Goal: Task Accomplishment & Management: Use online tool/utility

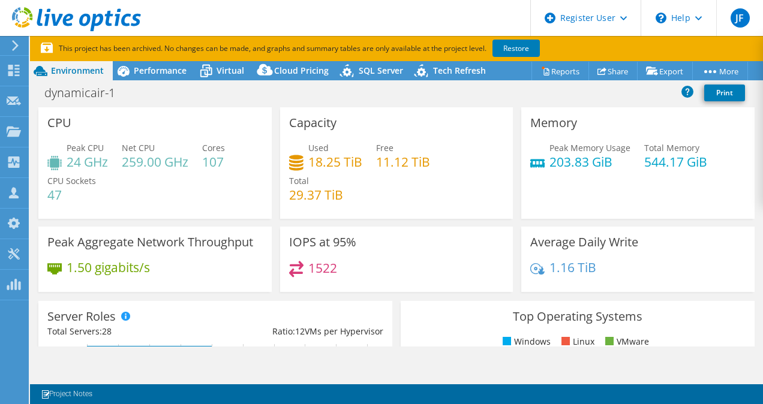
select select "USEast"
select select "USD"
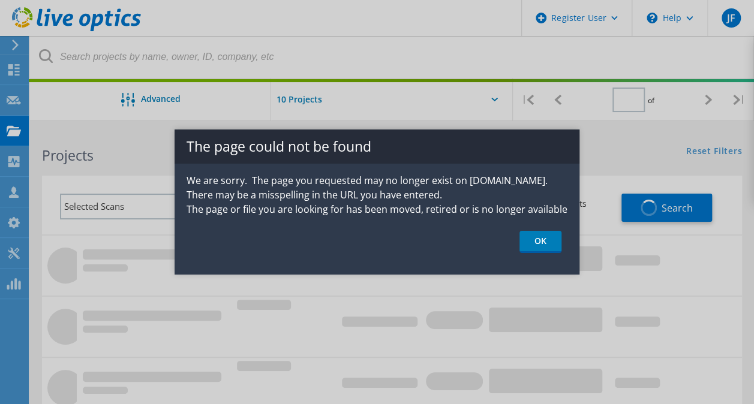
type input "1"
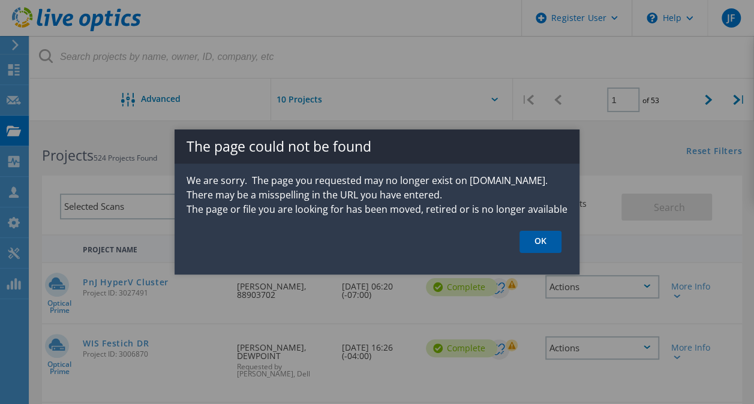
click at [540, 239] on link "OK" at bounding box center [541, 242] width 42 height 22
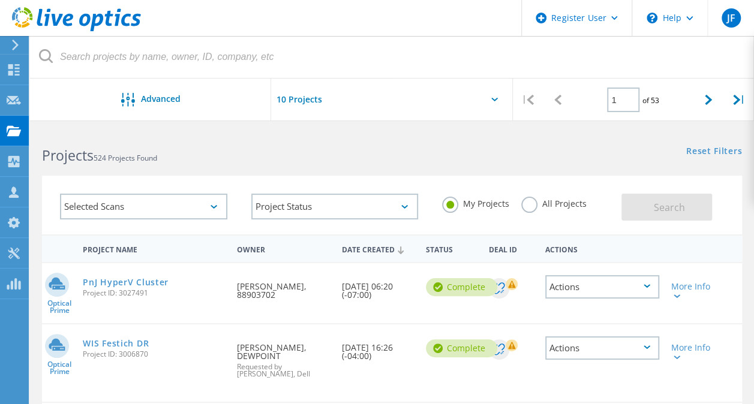
click at [526, 202] on label "All Projects" at bounding box center [553, 202] width 65 height 11
click at [0, 0] on input "All Projects" at bounding box center [0, 0] width 0 height 0
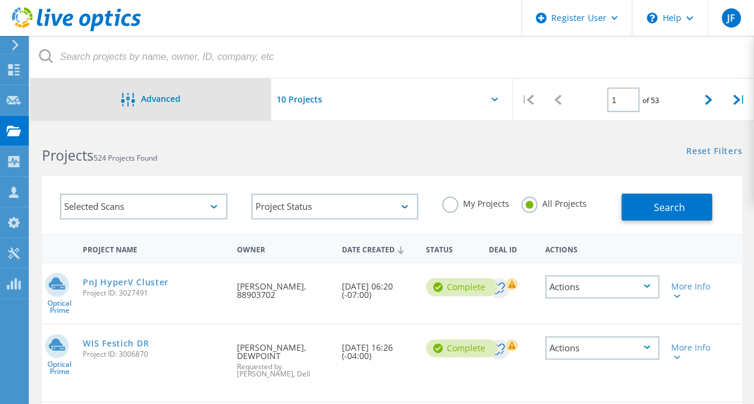
click at [193, 102] on div "Advanced" at bounding box center [150, 100] width 241 height 15
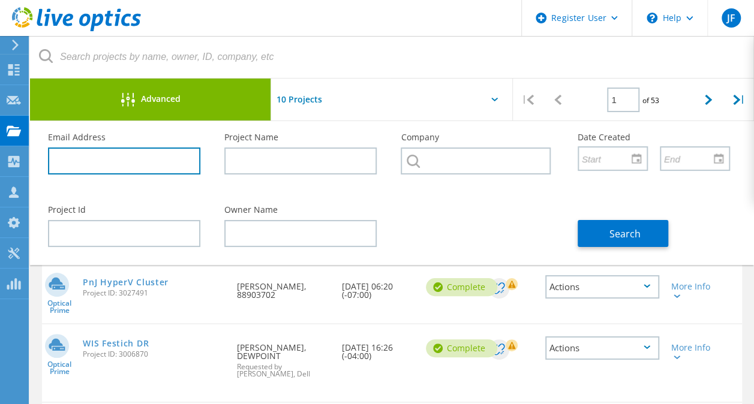
click at [100, 160] on input "text" at bounding box center [124, 161] width 152 height 27
type input "@aligntech.com"
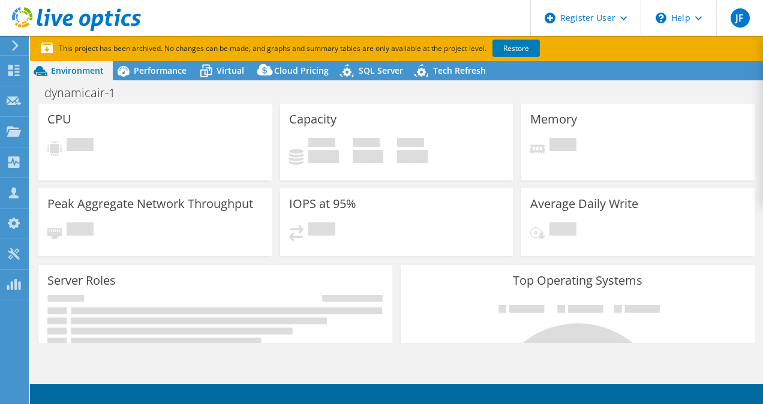
select select "USD"
select select "USEast"
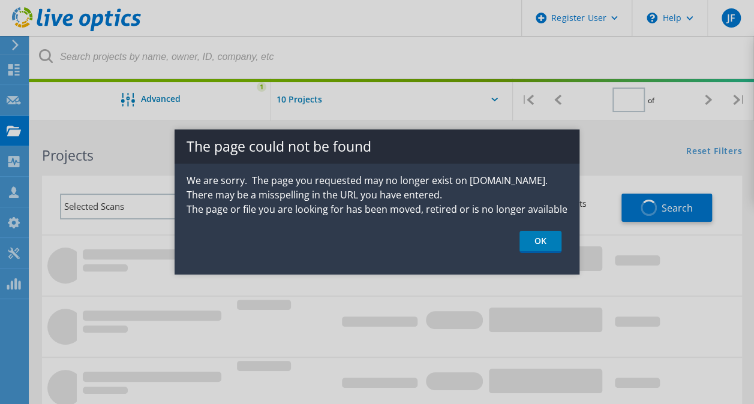
type input "1"
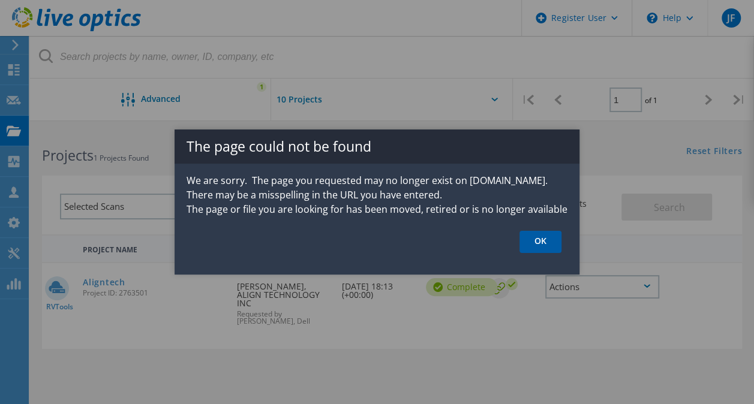
click at [544, 242] on link "OK" at bounding box center [541, 242] width 42 height 22
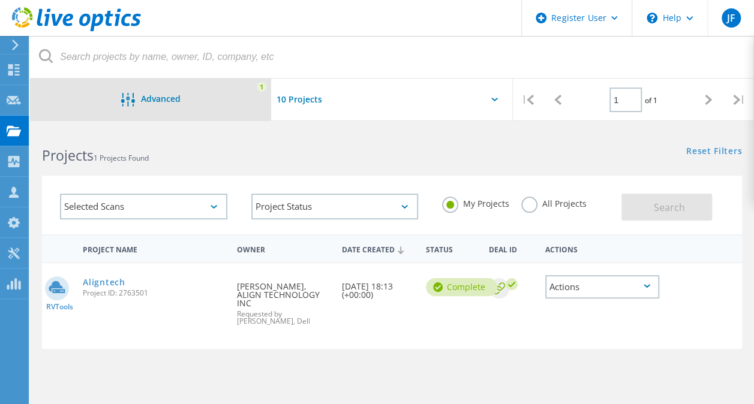
click at [172, 90] on div "Advanced 1" at bounding box center [150, 100] width 241 height 42
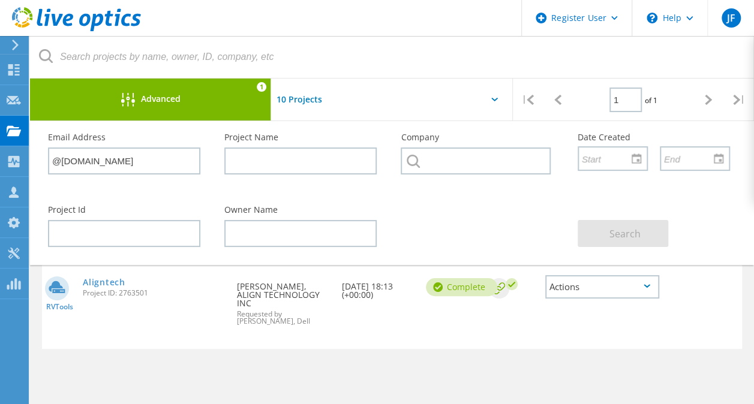
click at [228, 101] on div "Advanced" at bounding box center [150, 100] width 241 height 15
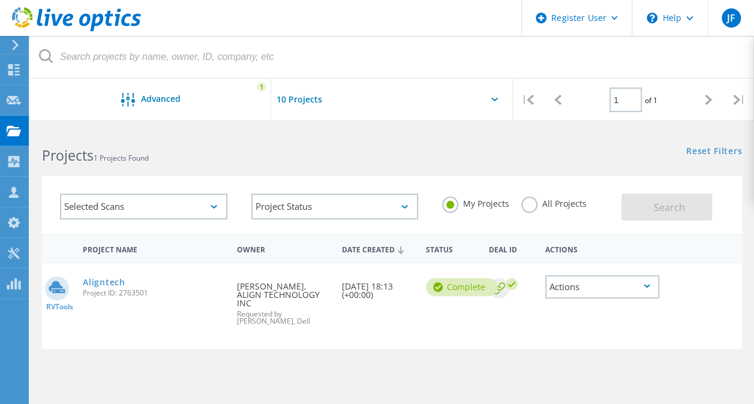
click at [525, 208] on label "All Projects" at bounding box center [553, 202] width 65 height 11
click at [0, 0] on input "All Projects" at bounding box center [0, 0] width 0 height 0
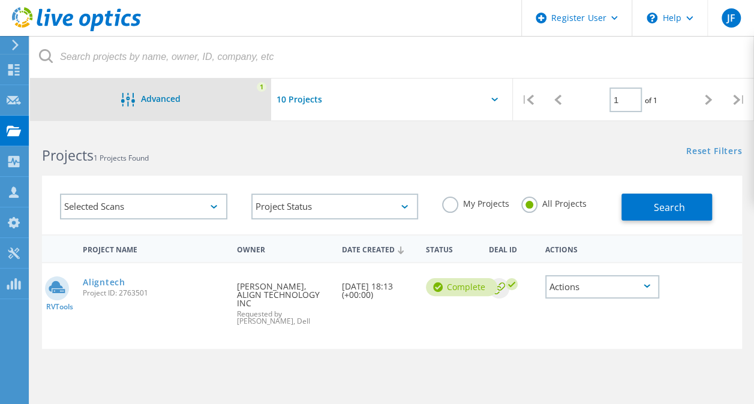
click at [146, 86] on div "Advanced 1" at bounding box center [150, 100] width 241 height 42
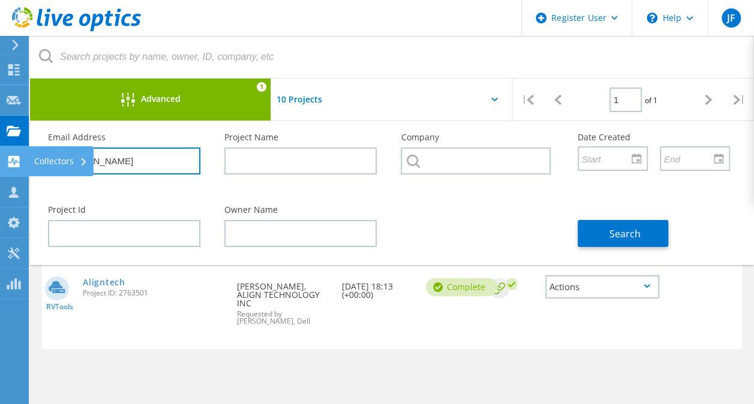
drag, startPoint x: 133, startPoint y: 161, endPoint x: 7, endPoint y: 165, distance: 126.1
click at [7, 165] on div "Register User \n Help Explore Helpful Articles Contact Support JF Dell User Jas…" at bounding box center [377, 362] width 754 height 466
type input "@"
paste input "t.wang@aligntech.com"
click at [78, 161] on input "t.wang@aligntech.com" at bounding box center [124, 161] width 152 height 27
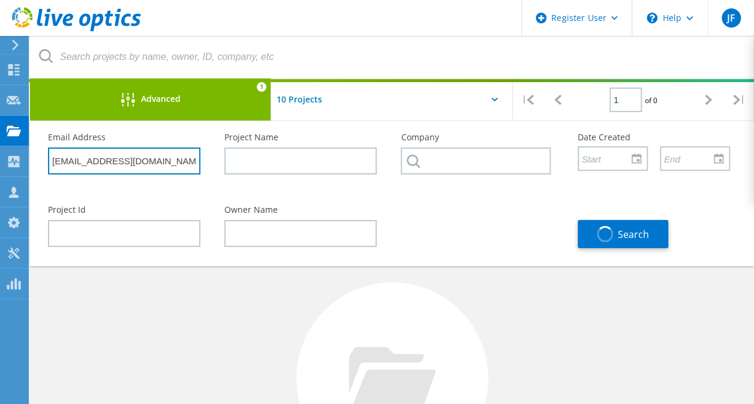
click at [53, 159] on input "jrivas@aligntech.com" at bounding box center [124, 161] width 152 height 27
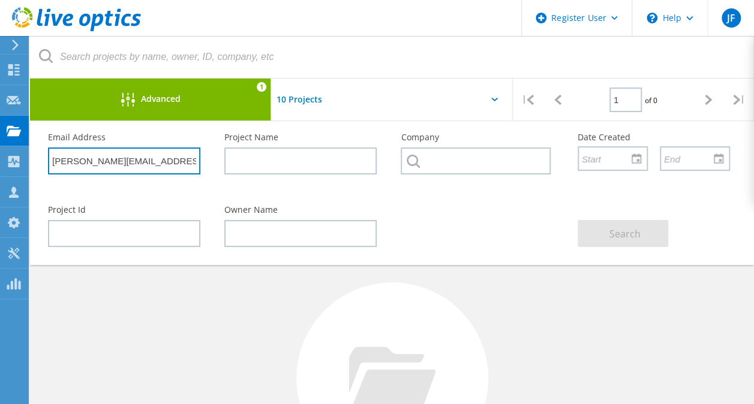
click at [77, 161] on input "j.rivas@aligntech.com" at bounding box center [124, 161] width 152 height 27
drag, startPoint x: 74, startPoint y: 161, endPoint x: 41, endPoint y: 159, distance: 33.6
click at [41, 159] on div "Email Address j.rivas@aligntech.com" at bounding box center [124, 153] width 176 height 65
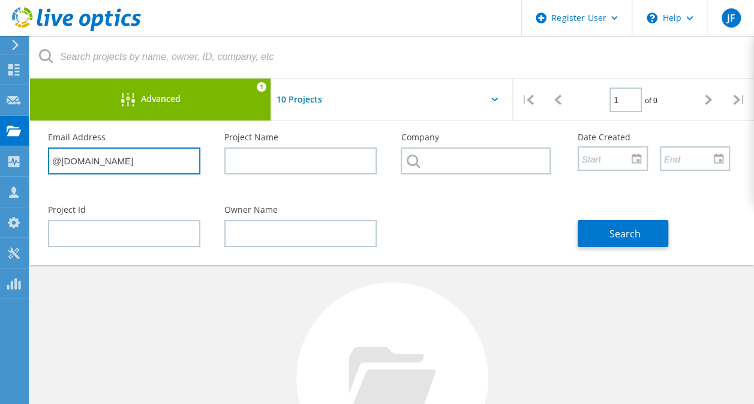
type input "@aligntech.com"
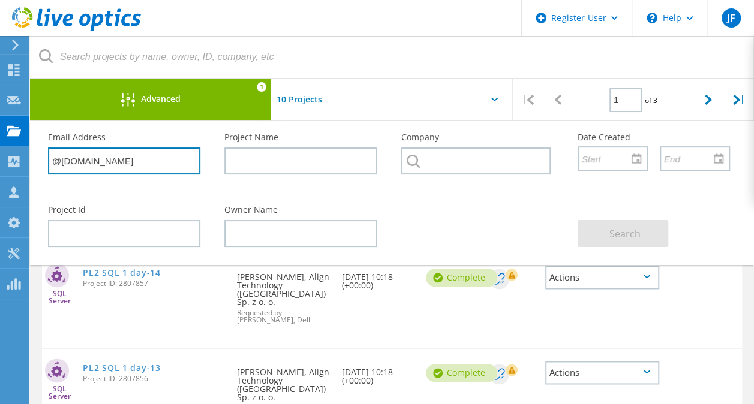
scroll to position [730, 0]
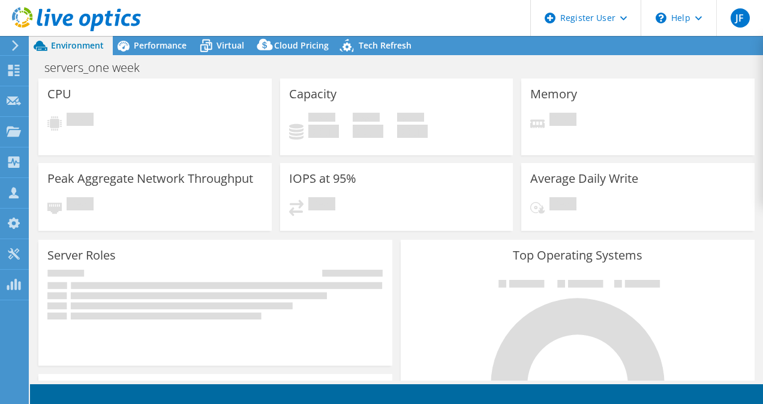
select select "USD"
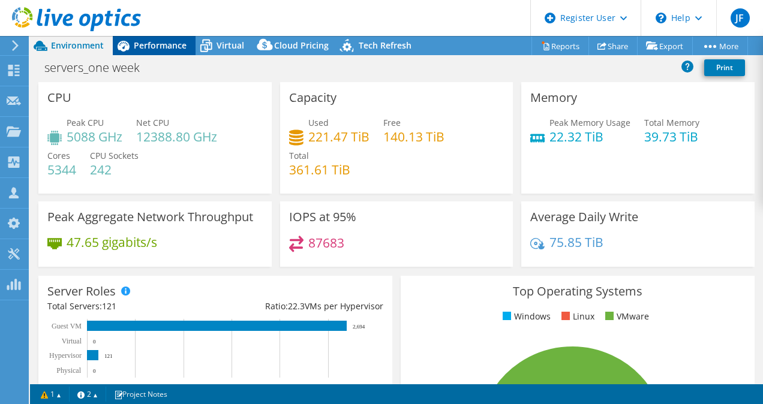
click at [160, 47] on span "Performance" at bounding box center [160, 45] width 53 height 11
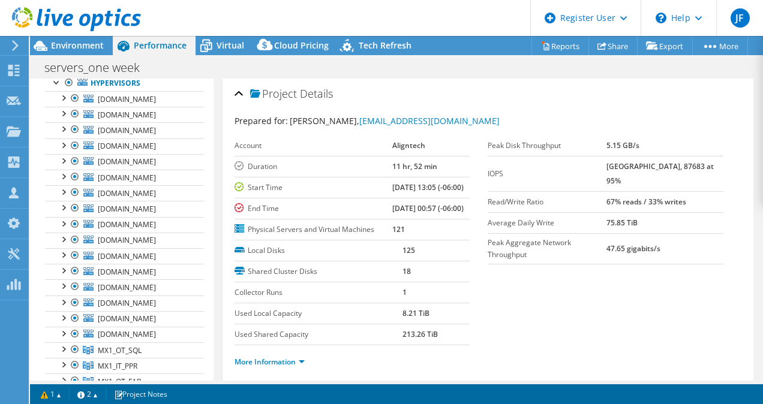
scroll to position [67, 0]
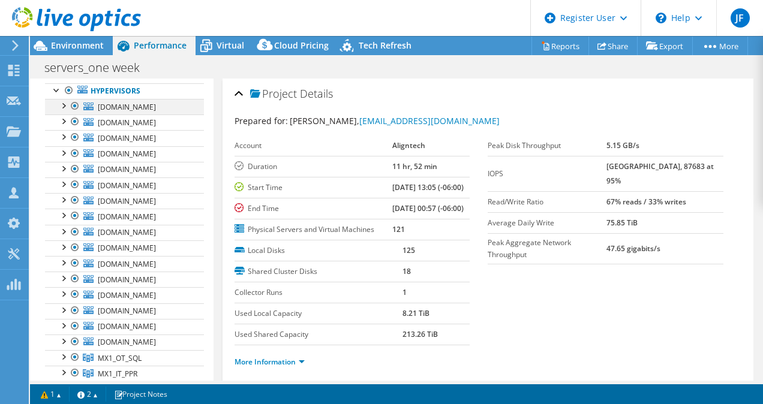
click at [65, 105] on div at bounding box center [63, 105] width 12 height 12
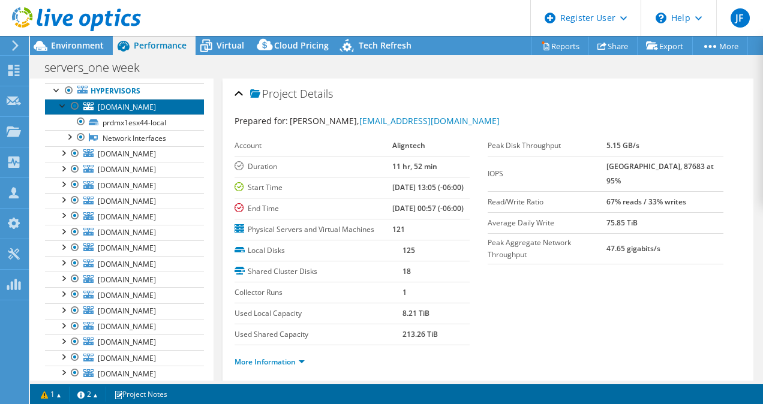
click at [142, 103] on span "[DOMAIN_NAME]" at bounding box center [127, 107] width 58 height 10
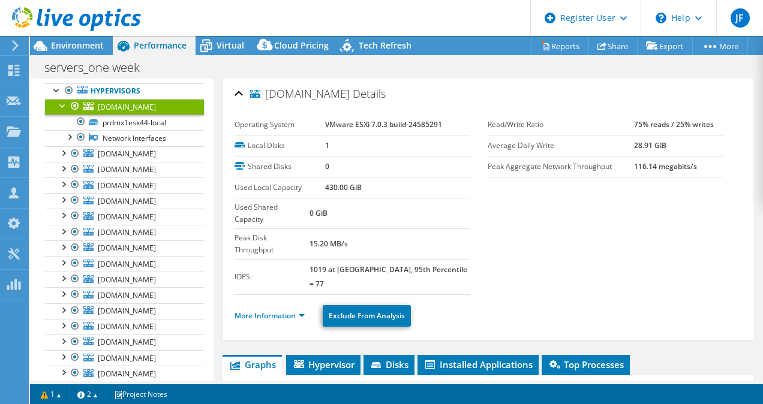
click at [63, 102] on div at bounding box center [63, 105] width 12 height 12
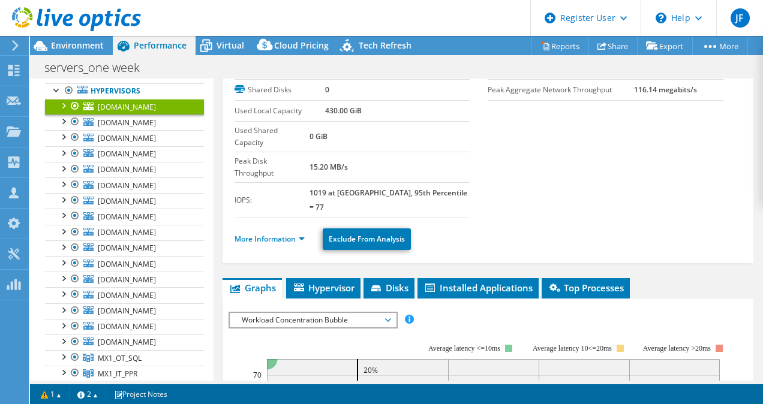
scroll to position [60, 0]
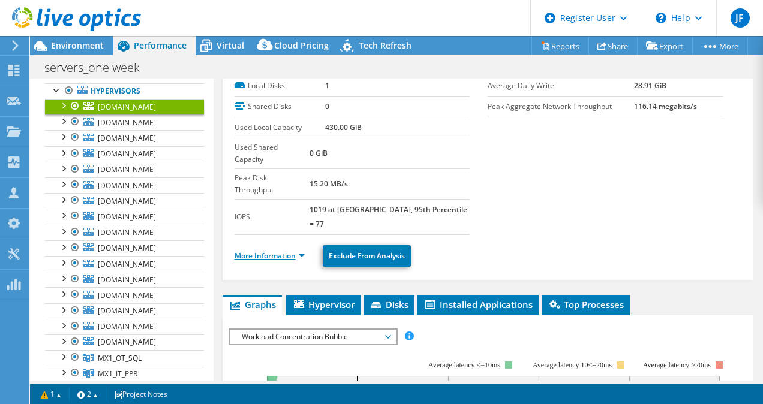
click at [260, 251] on link "More Information" at bounding box center [270, 256] width 70 height 10
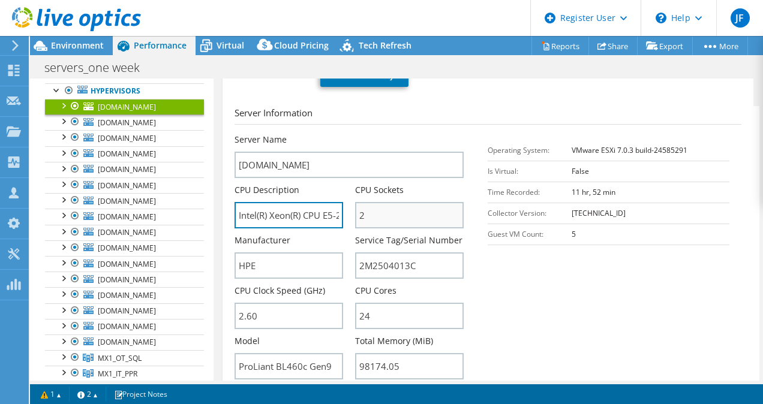
scroll to position [0, 121]
drag, startPoint x: 287, startPoint y: 179, endPoint x: 383, endPoint y: 177, distance: 95.4
click at [383, 134] on div "Server Name prdmx1esx44.aligntech.com CPU Description Intel(R) Xeon(R) CPU E5-2…" at bounding box center [356, 134] width 242 height 0
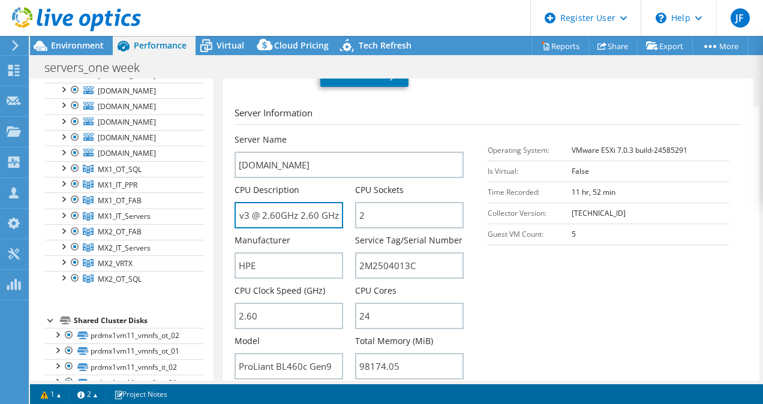
scroll to position [310, 0]
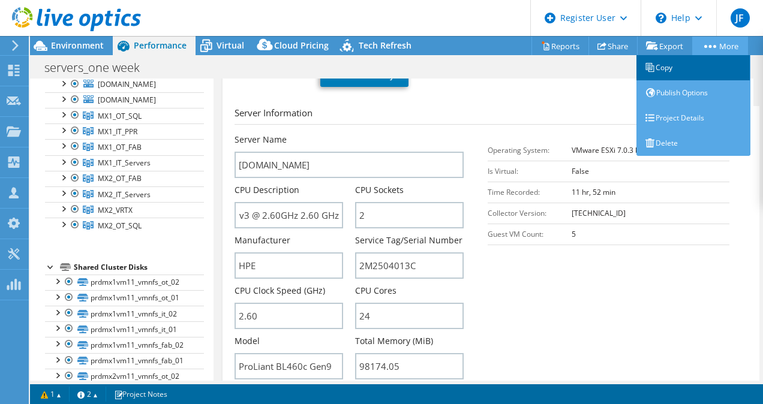
click at [669, 62] on link "Copy" at bounding box center [694, 67] width 114 height 25
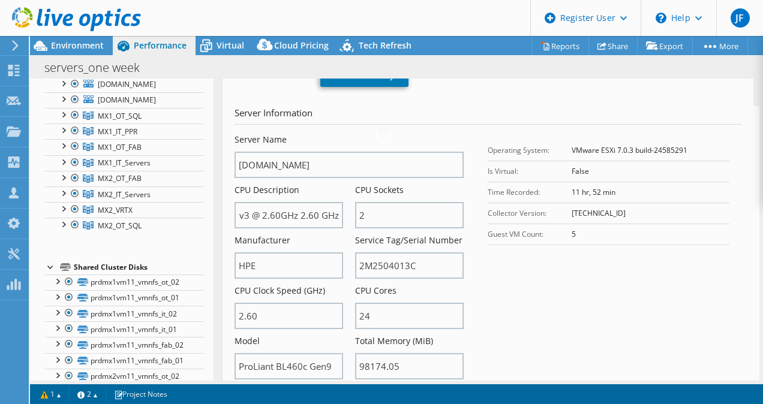
scroll to position [0, 0]
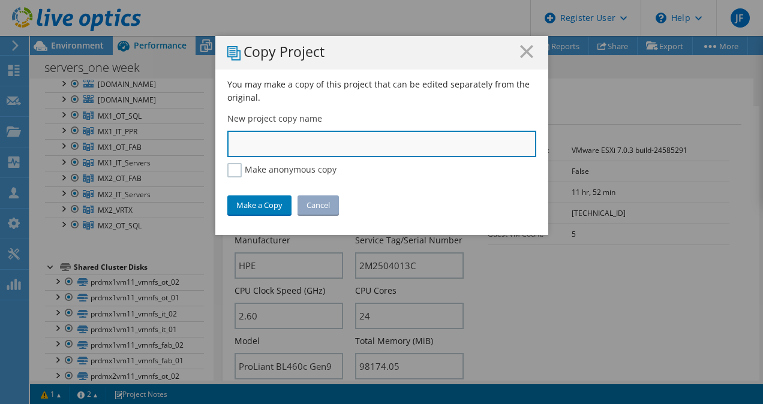
click at [264, 140] on input "text" at bounding box center [381, 144] width 309 height 26
type input "festich MX1 only"
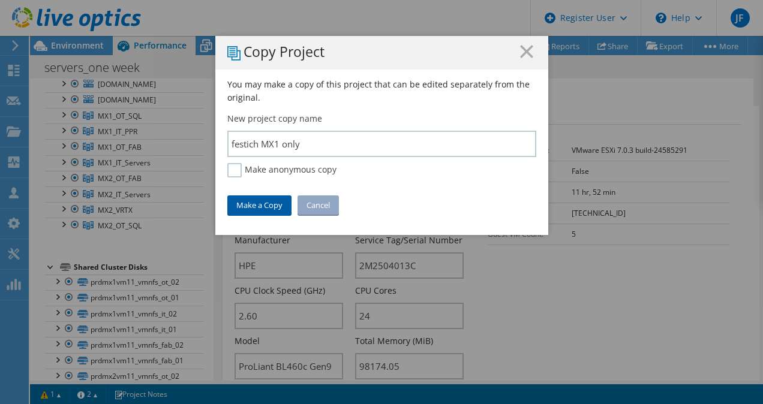
click at [251, 202] on link "Make a Copy" at bounding box center [259, 205] width 64 height 19
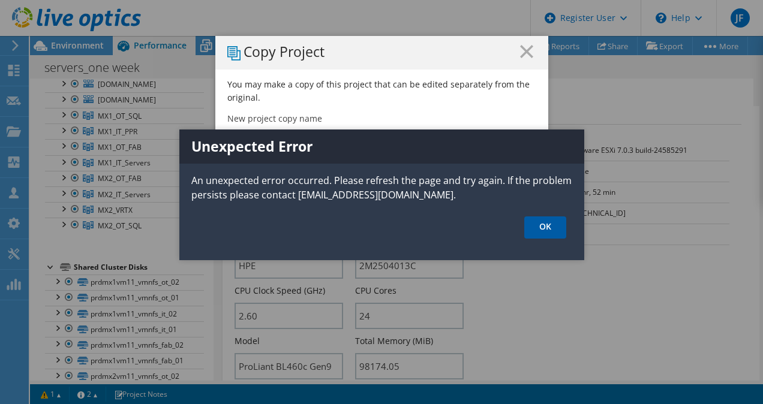
click at [545, 227] on link "OK" at bounding box center [545, 228] width 42 height 22
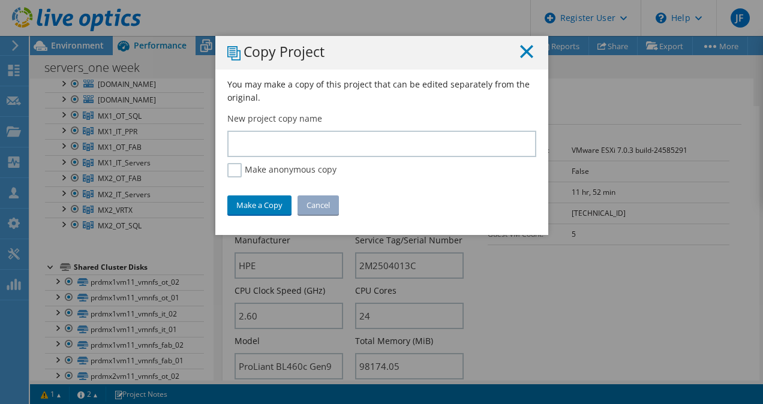
click at [524, 53] on line at bounding box center [527, 52] width 12 height 12
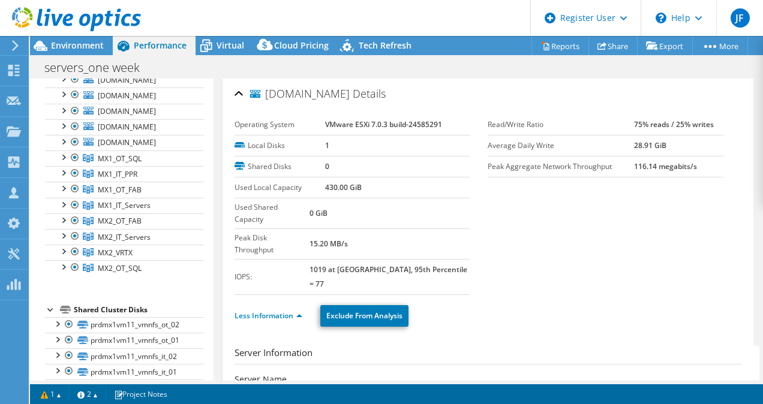
scroll to position [291, 0]
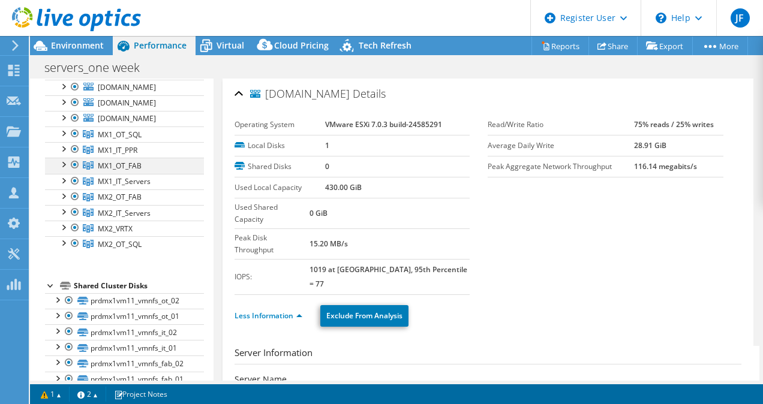
click at [63, 158] on div at bounding box center [63, 164] width 12 height 12
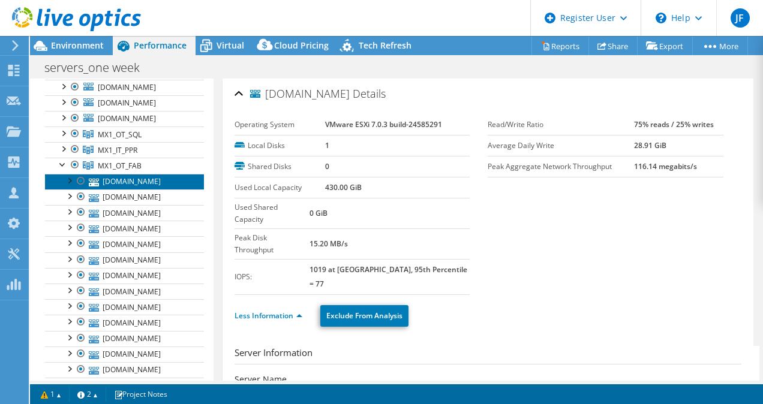
click at [139, 174] on link "[DOMAIN_NAME]" at bounding box center [124, 182] width 159 height 16
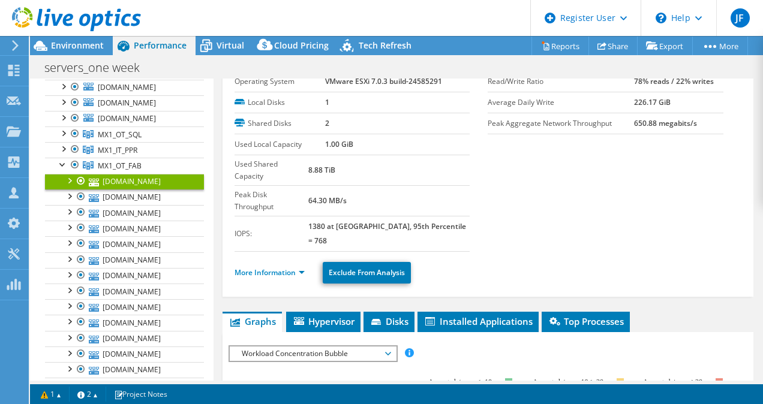
scroll to position [60, 0]
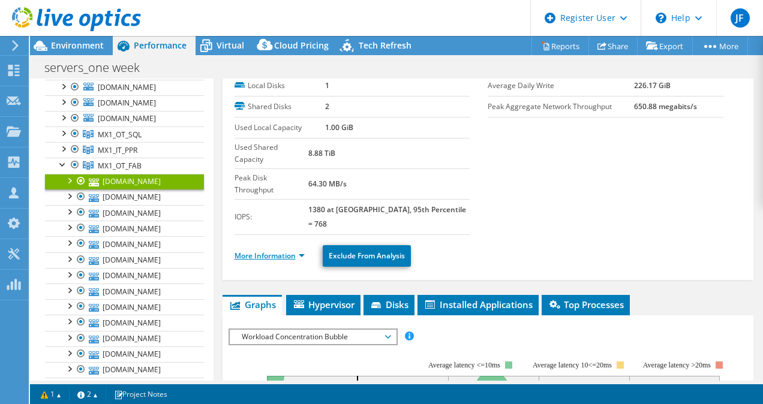
click at [265, 251] on link "More Information" at bounding box center [270, 256] width 70 height 10
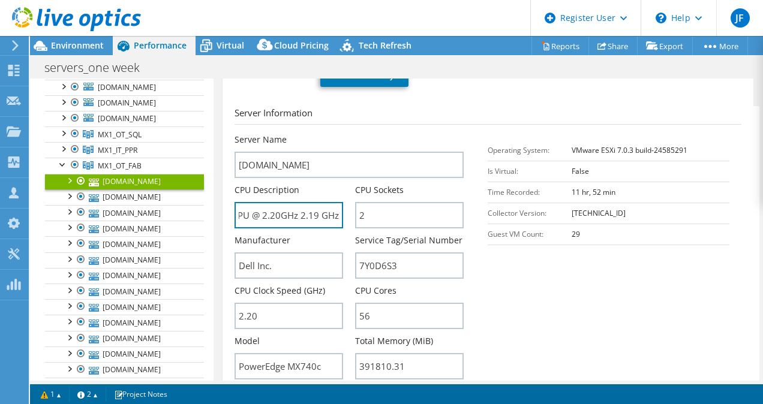
scroll to position [0, 0]
drag, startPoint x: 301, startPoint y: 183, endPoint x: 250, endPoint y: 185, distance: 51.6
click at [248, 202] on input "Intel(R) Xeon(R) Gold 6238R CPU @ 2.20GHz 2.19 GHz" at bounding box center [289, 215] width 109 height 26
drag, startPoint x: 313, startPoint y: 181, endPoint x: 263, endPoint y: 190, distance: 51.1
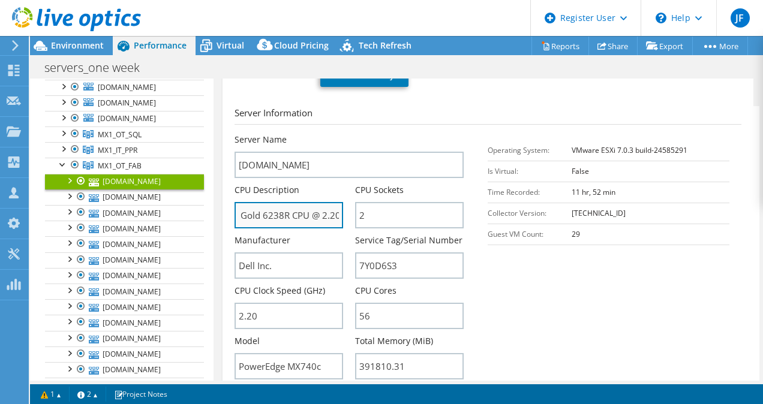
click at [263, 202] on input "Intel(R) Xeon(R) Gold 6238R CPU @ 2.20GHz 2.19 GHz" at bounding box center [289, 215] width 109 height 26
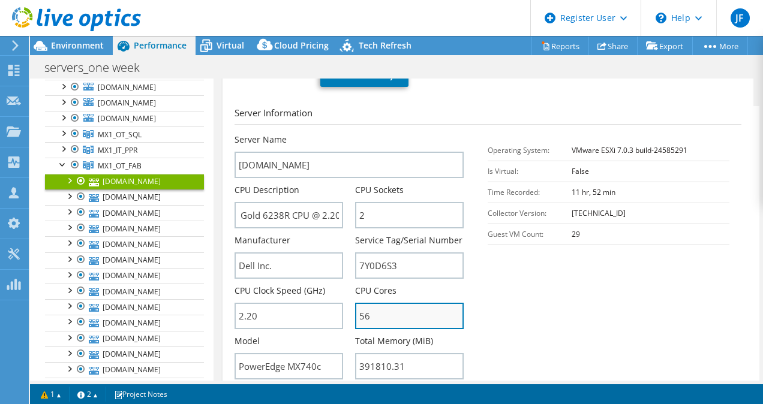
scroll to position [0, 0]
click at [382, 303] on input "56" at bounding box center [409, 316] width 109 height 26
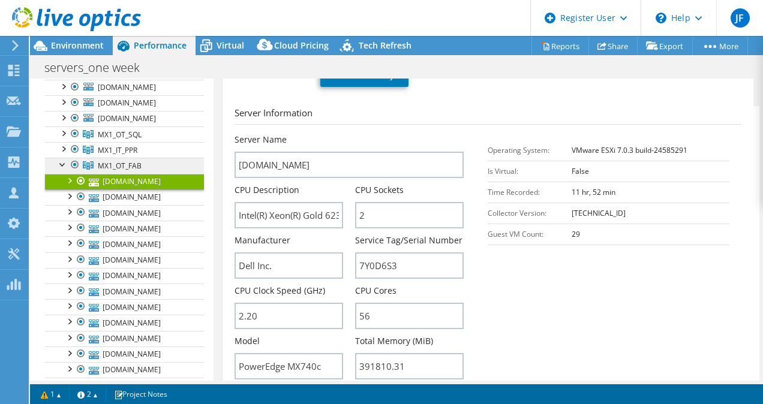
click at [124, 161] on span "MX1_OT_FAB" at bounding box center [120, 166] width 44 height 10
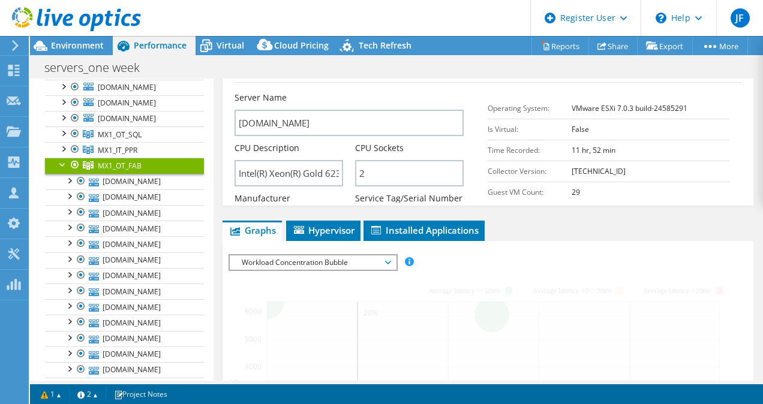
scroll to position [232, 0]
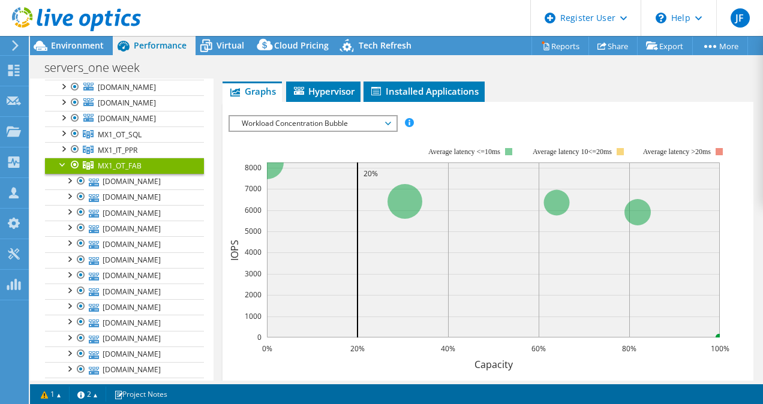
click at [386, 121] on span "Workload Concentration Bubble" at bounding box center [313, 123] width 154 height 14
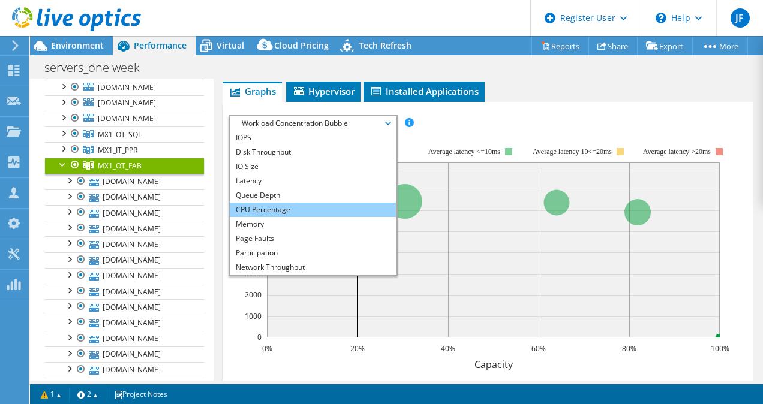
click at [286, 208] on li "CPU Percentage" at bounding box center [313, 210] width 166 height 14
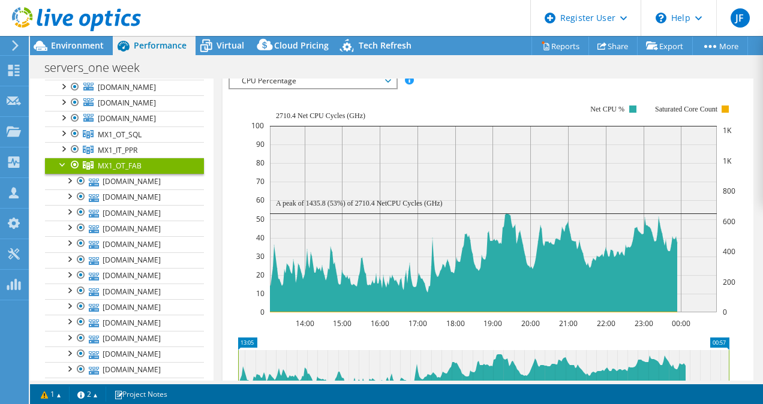
scroll to position [275, 0]
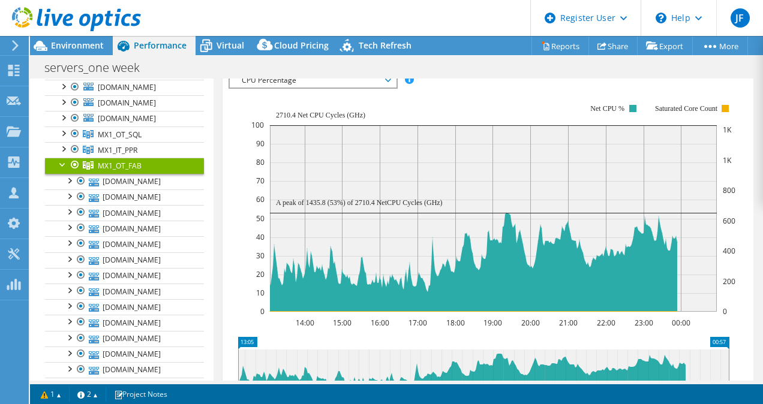
click at [235, 226] on icon "14:00 15:00 16:00 17:00 18:00 19:00 20:00 21:00 22:00 23:00 00:00 0 10 20 30 40…" at bounding box center [484, 208] width 510 height 240
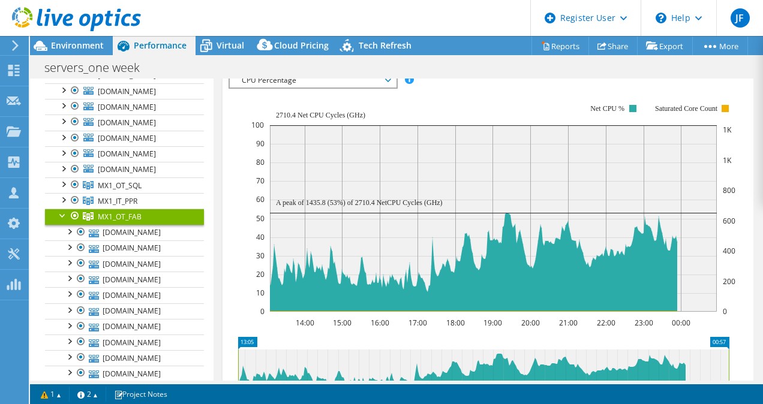
scroll to position [0, 0]
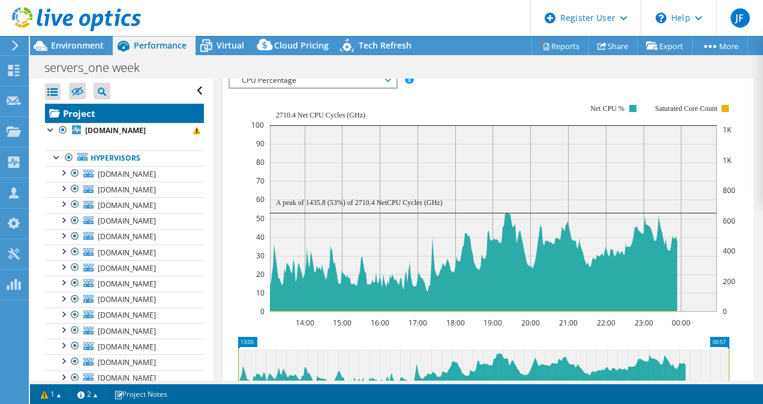
click at [77, 114] on link "Project" at bounding box center [124, 113] width 159 height 19
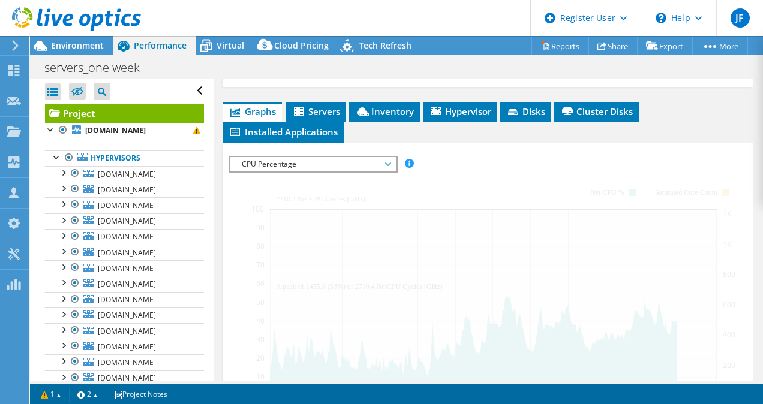
scroll to position [416, 0]
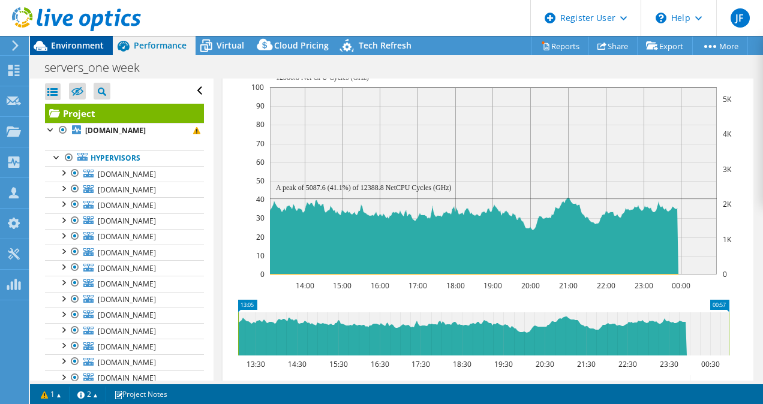
click at [71, 41] on span "Environment" at bounding box center [77, 45] width 53 height 11
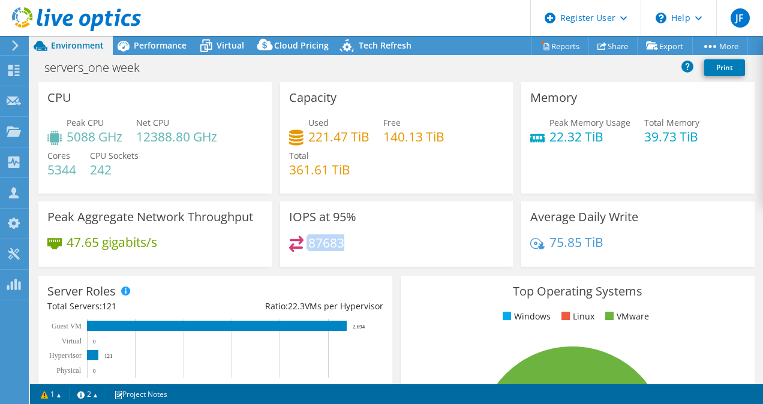
drag, startPoint x: 346, startPoint y: 242, endPoint x: 289, endPoint y: 245, distance: 56.5
click at [289, 245] on div "87683" at bounding box center [396, 249] width 215 height 26
drag, startPoint x: 289, startPoint y: 245, endPoint x: 404, endPoint y: 234, distance: 115.1
click at [404, 234] on div "IOPS at 95% 87683" at bounding box center [396, 234] width 233 height 65
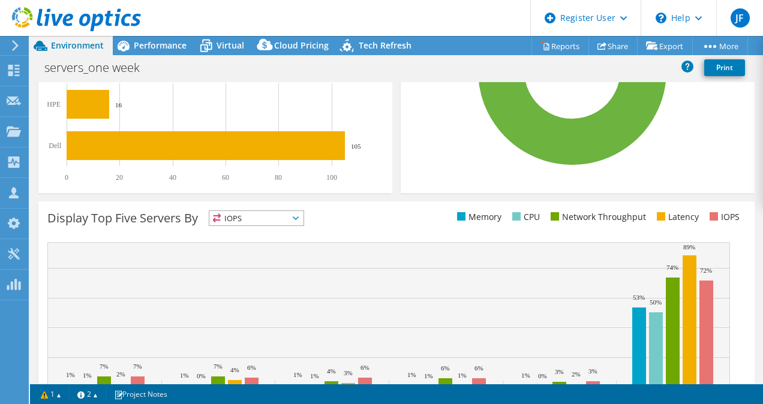
scroll to position [0, 0]
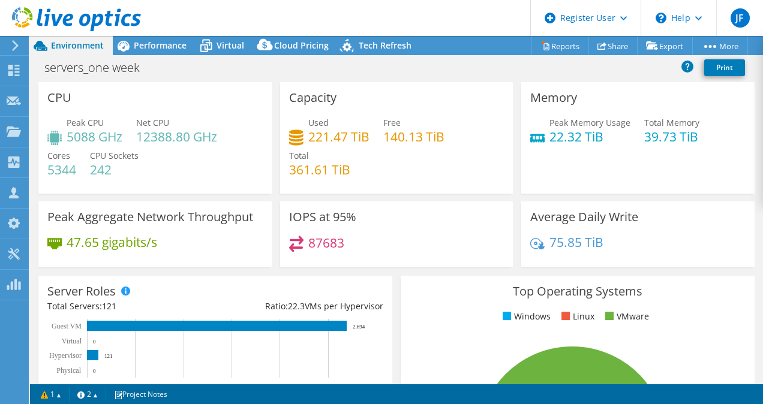
click at [97, 9] on icon at bounding box center [76, 19] width 129 height 25
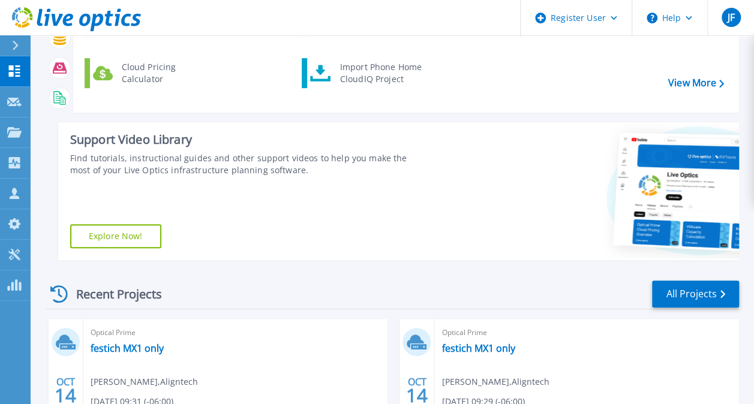
scroll to position [240, 0]
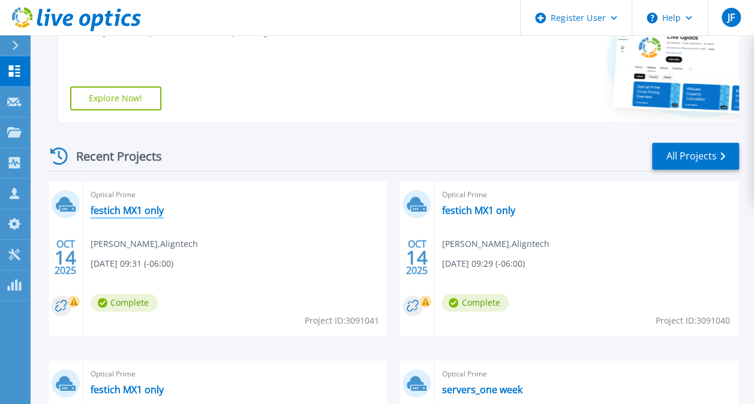
click at [112, 209] on link "festich MX1 only" at bounding box center [127, 211] width 73 height 12
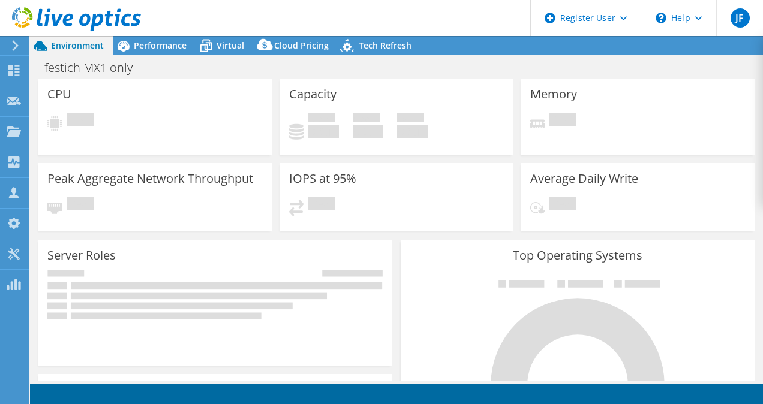
select select "USD"
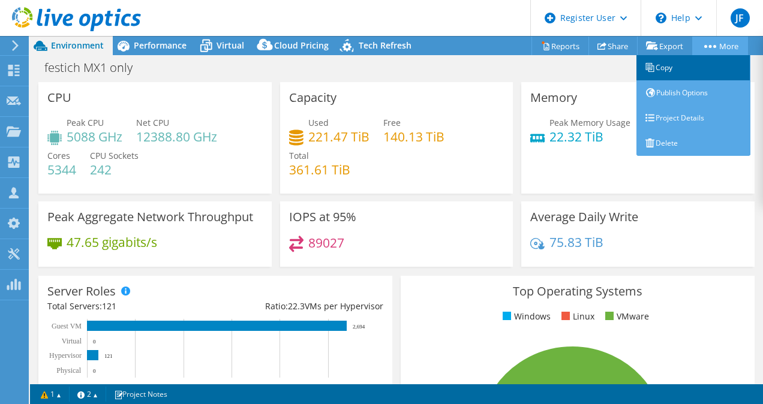
click at [686, 67] on link "Copy" at bounding box center [694, 67] width 114 height 25
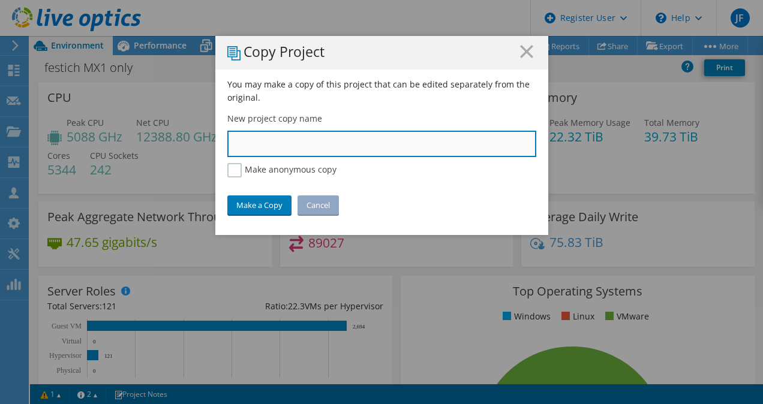
click at [308, 142] on input "text" at bounding box center [381, 144] width 309 height 26
type input "festich mx2 only"
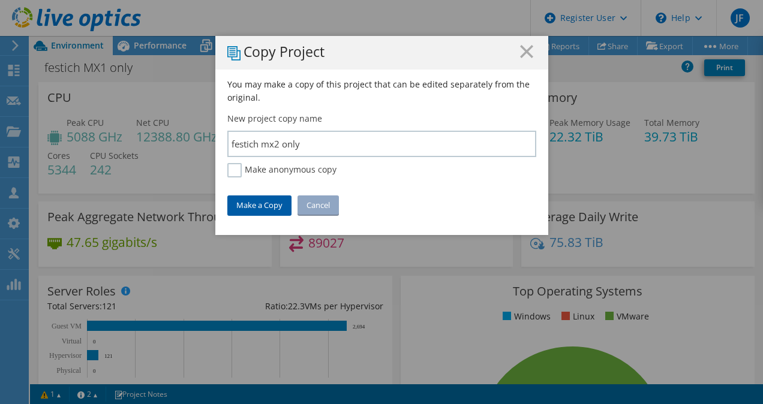
click at [254, 205] on link "Make a Copy" at bounding box center [259, 205] width 64 height 19
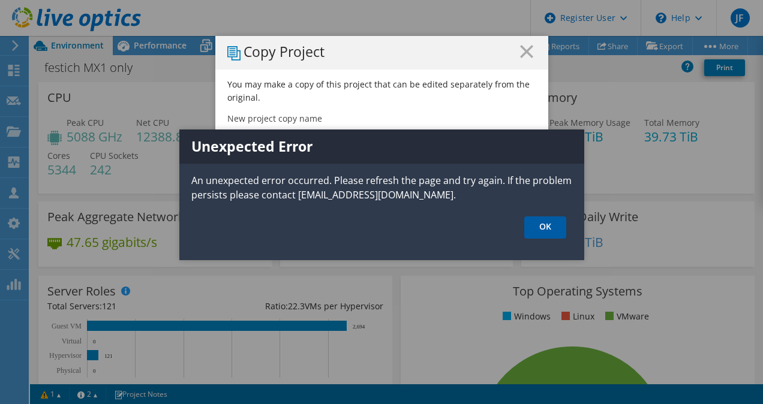
click at [551, 224] on link "OK" at bounding box center [545, 228] width 42 height 22
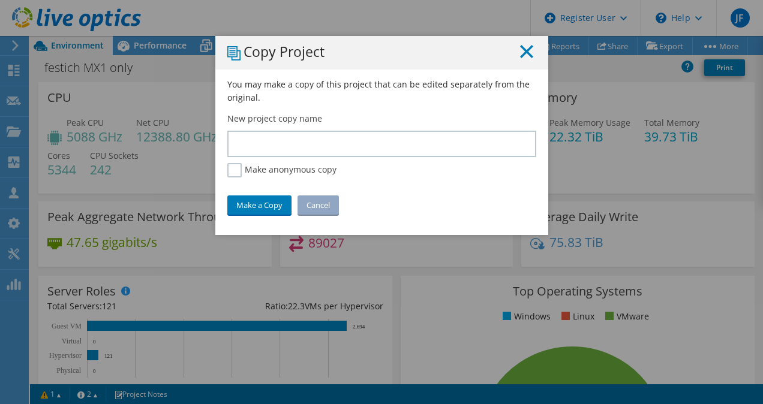
click at [521, 49] on line at bounding box center [527, 52] width 12 height 12
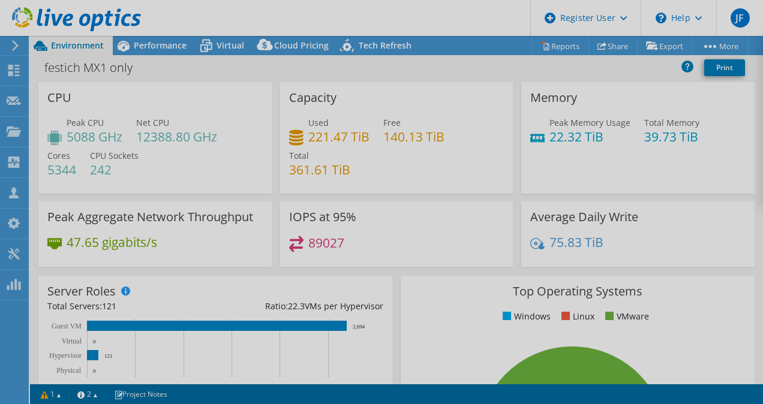
click at [99, 29] on div at bounding box center [381, 202] width 763 height 404
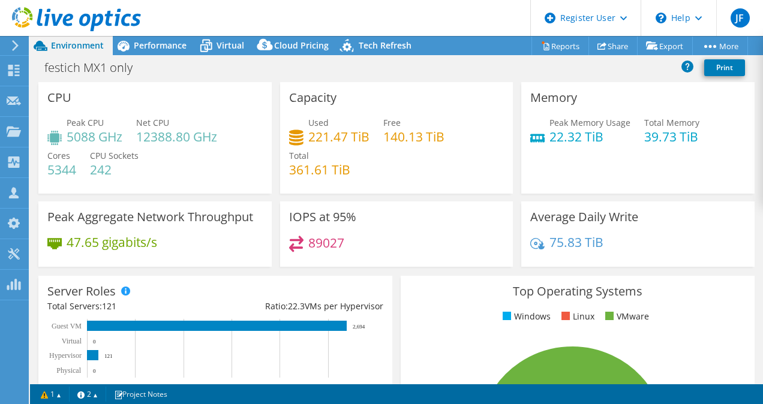
click at [100, 17] on icon at bounding box center [76, 19] width 129 height 25
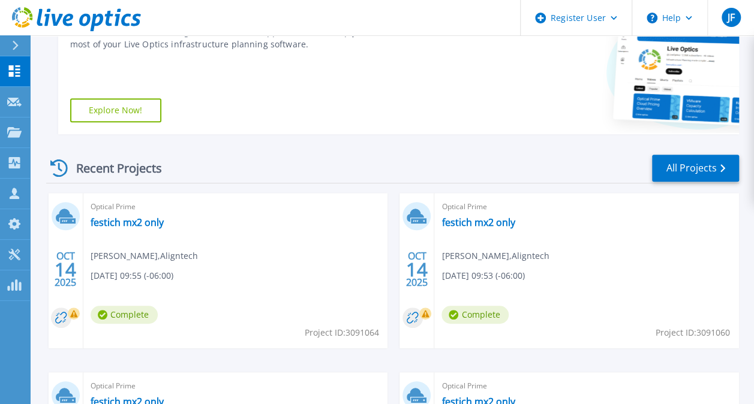
scroll to position [240, 0]
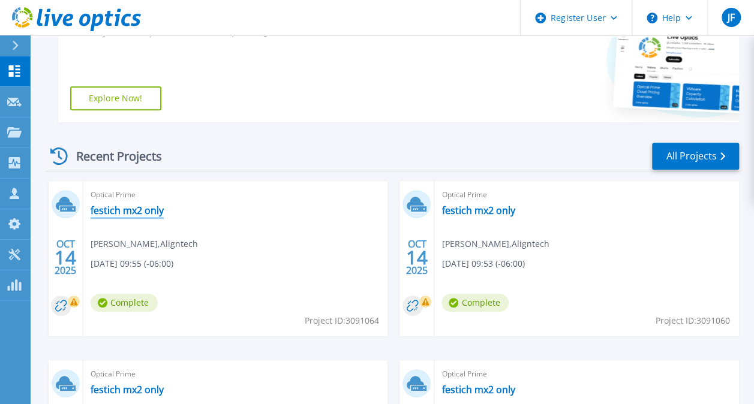
click at [135, 212] on link "festich mx2 only" at bounding box center [127, 211] width 73 height 12
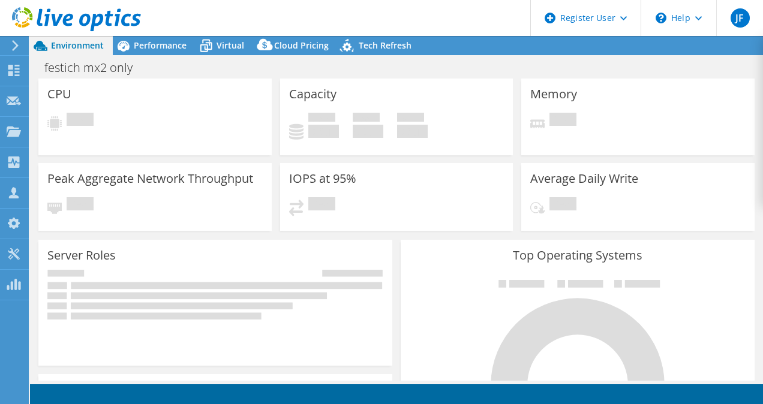
select select "USD"
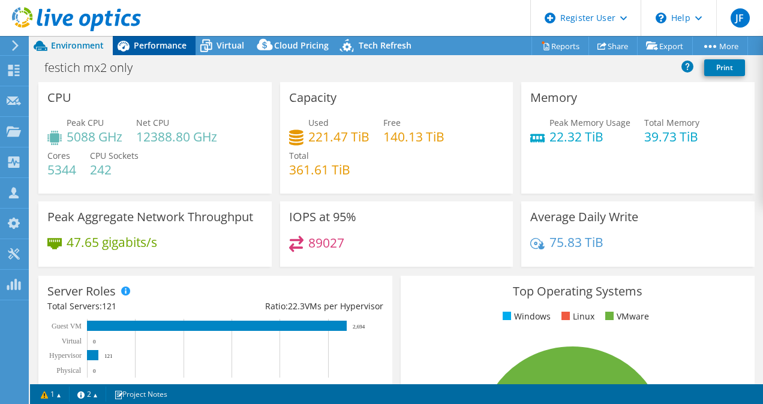
click at [157, 38] on div "Performance" at bounding box center [154, 45] width 83 height 19
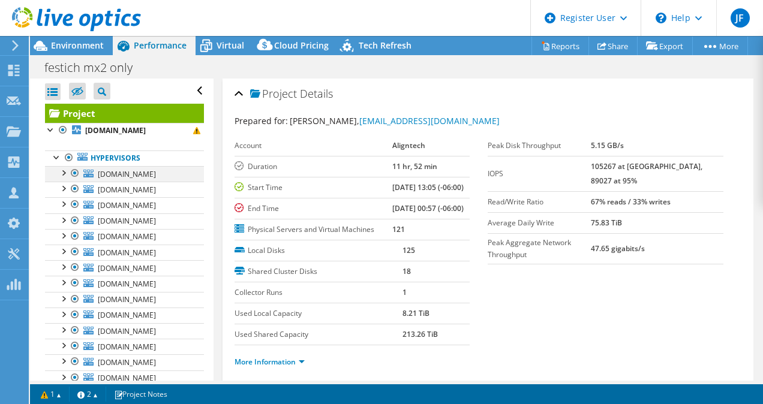
click at [74, 172] on div at bounding box center [75, 173] width 12 height 14
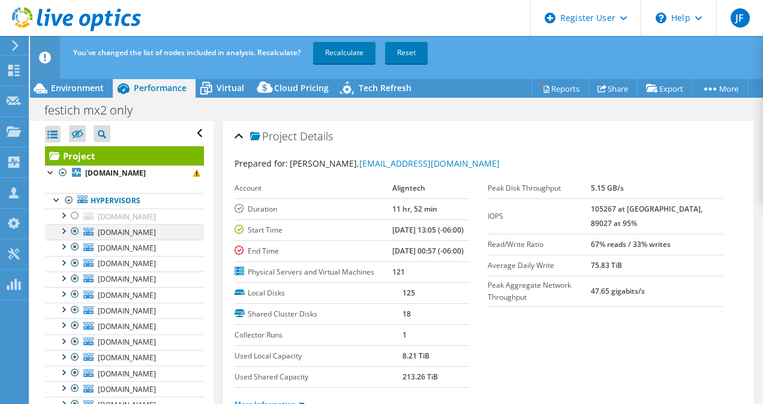
click at [78, 188] on ul "Hypervisors prdmx1esx44.aligntech.com prdmx1esx44-local" at bounding box center [124, 389] width 159 height 417
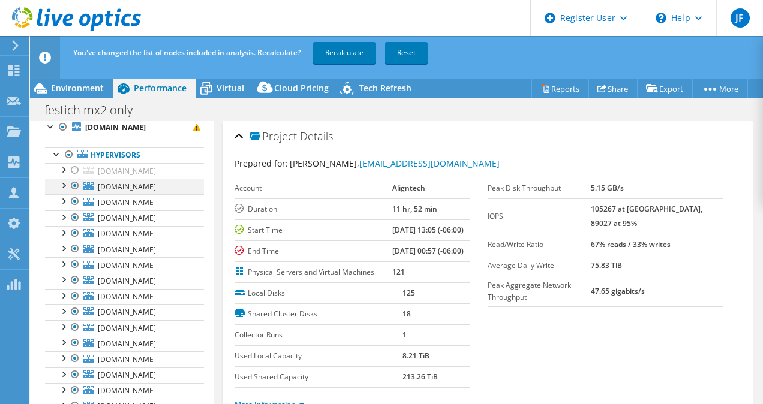
scroll to position [60, 0]
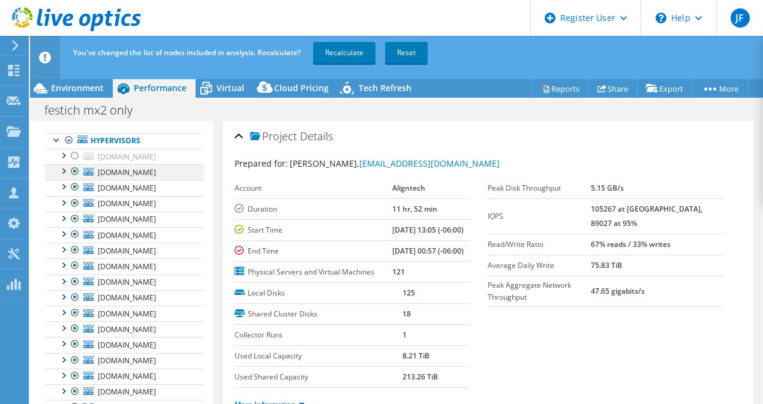
click at [76, 170] on div at bounding box center [75, 171] width 12 height 14
click at [76, 186] on div at bounding box center [75, 187] width 12 height 14
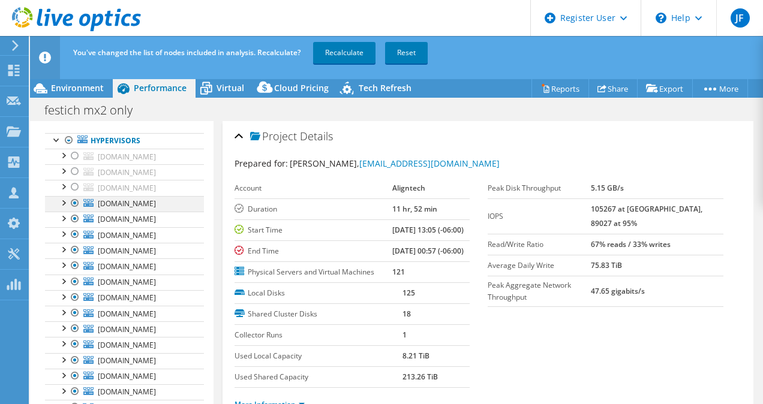
click at [74, 202] on div at bounding box center [75, 203] width 12 height 14
click at [73, 215] on div at bounding box center [75, 219] width 12 height 14
click at [70, 233] on div at bounding box center [75, 234] width 12 height 14
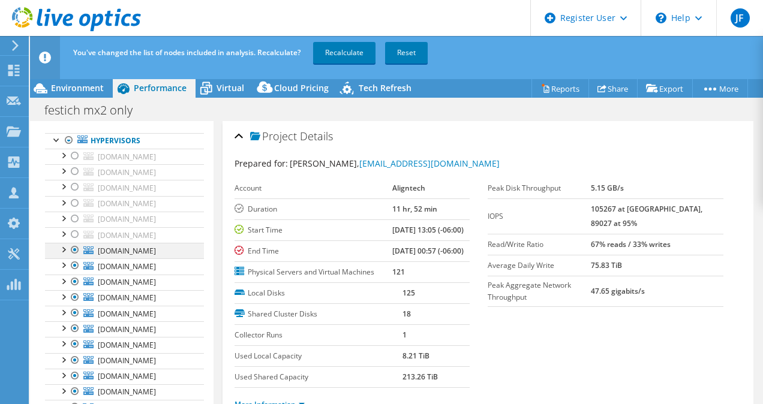
click at [76, 252] on div at bounding box center [75, 250] width 12 height 14
drag, startPoint x: 74, startPoint y: 262, endPoint x: 72, endPoint y: 274, distance: 12.1
click at [74, 262] on div at bounding box center [75, 266] width 12 height 14
click at [72, 275] on div at bounding box center [75, 282] width 12 height 14
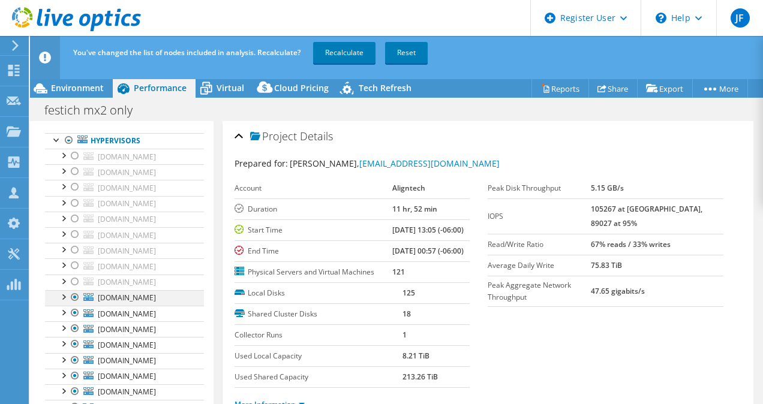
click at [74, 296] on div at bounding box center [75, 297] width 12 height 14
click at [74, 311] on div at bounding box center [75, 313] width 12 height 14
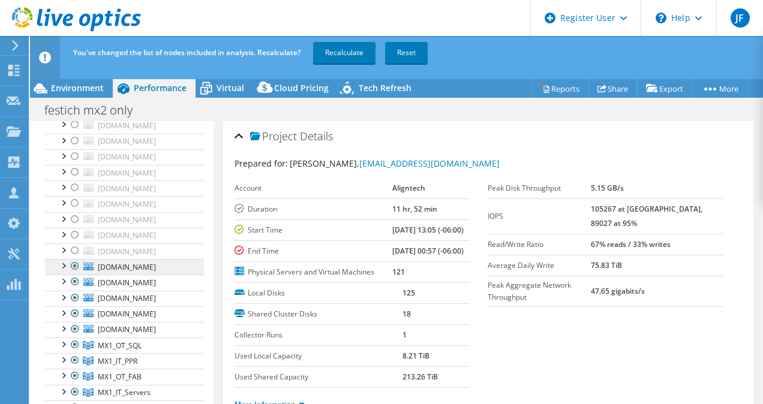
scroll to position [180, 0]
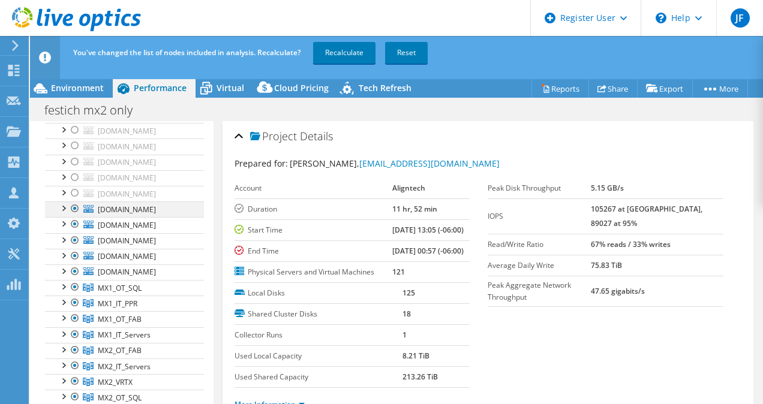
click at [75, 209] on div at bounding box center [75, 209] width 12 height 14
click at [74, 218] on div at bounding box center [75, 224] width 12 height 14
click at [73, 241] on div at bounding box center [75, 240] width 12 height 14
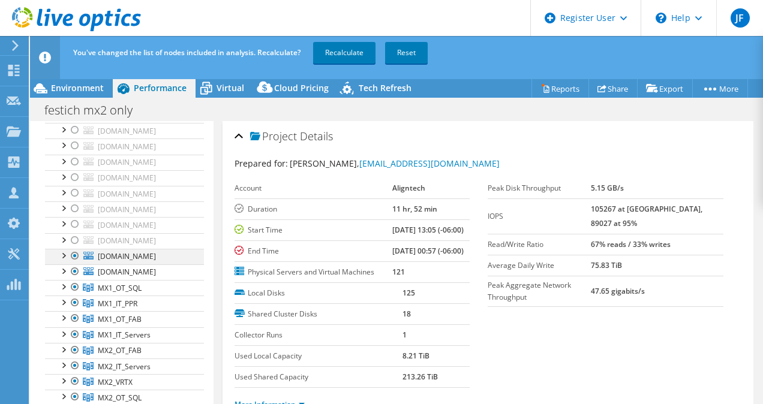
click at [74, 249] on div at bounding box center [75, 256] width 12 height 14
click at [73, 269] on div at bounding box center [75, 272] width 12 height 14
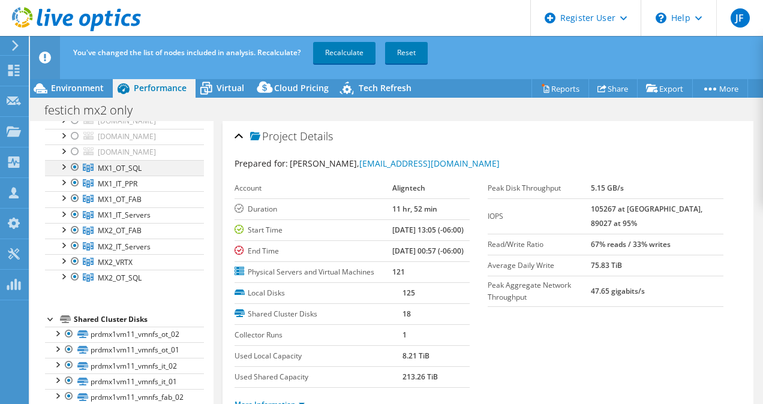
click at [73, 162] on div at bounding box center [75, 167] width 12 height 14
click at [73, 179] on div at bounding box center [75, 183] width 12 height 14
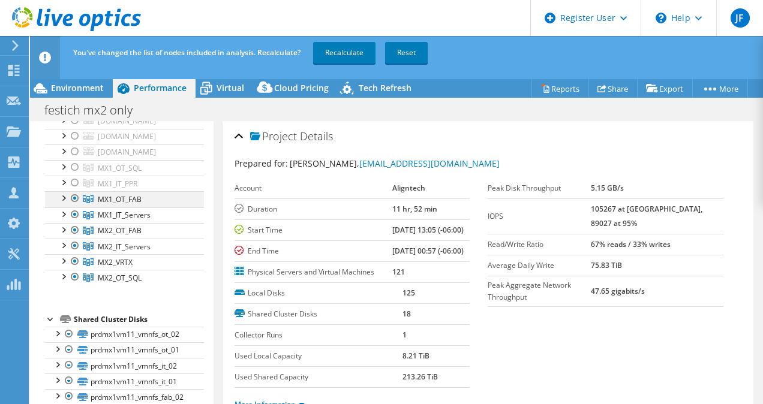
click at [76, 198] on div at bounding box center [75, 198] width 12 height 14
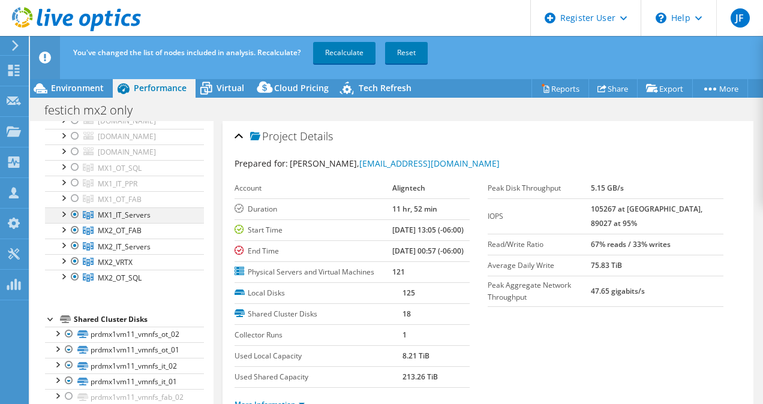
click at [73, 209] on div at bounding box center [75, 215] width 12 height 14
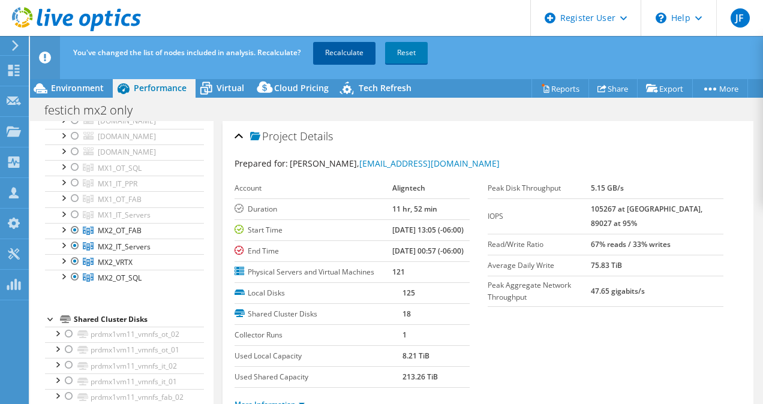
click at [343, 50] on link "Recalculate" at bounding box center [344, 53] width 62 height 22
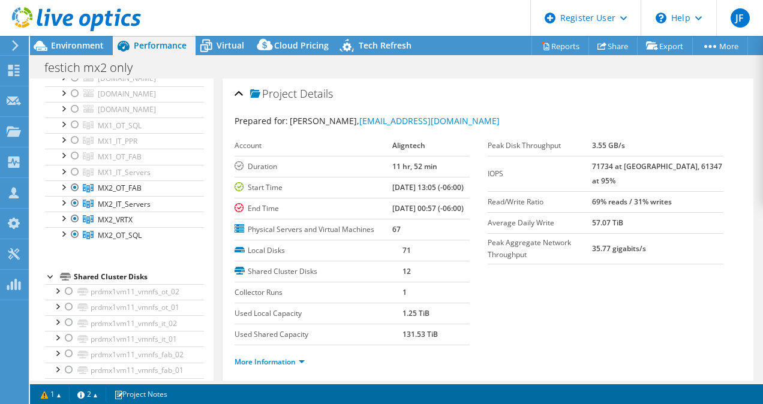
scroll to position [0, 0]
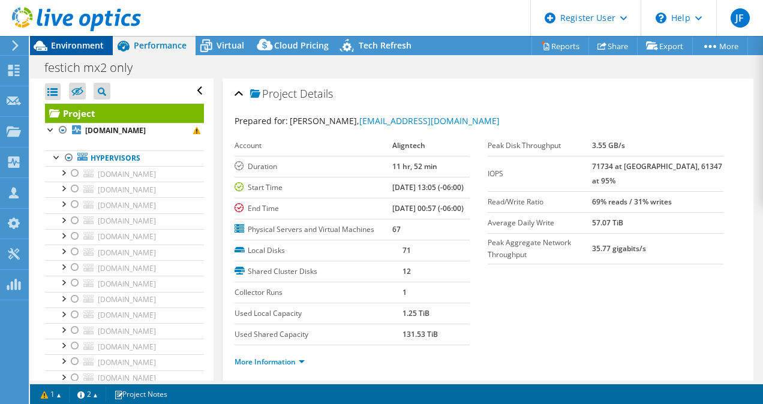
click at [64, 47] on span "Environment" at bounding box center [77, 45] width 53 height 11
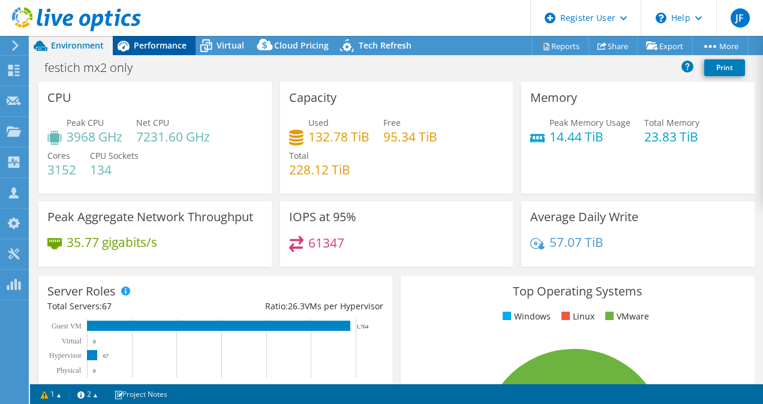
click at [172, 47] on span "Performance" at bounding box center [160, 45] width 53 height 11
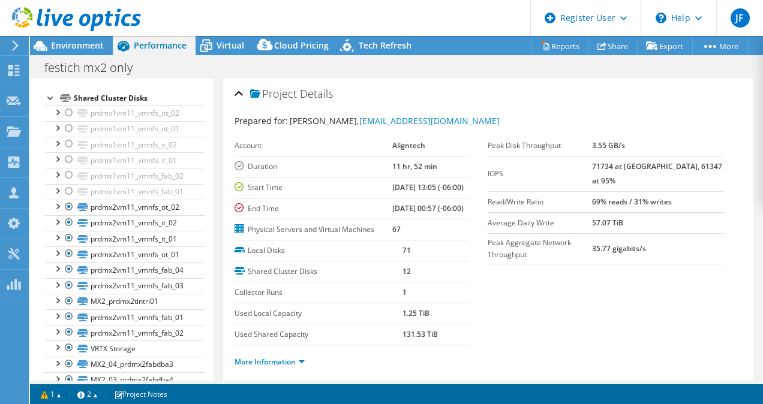
scroll to position [491, 0]
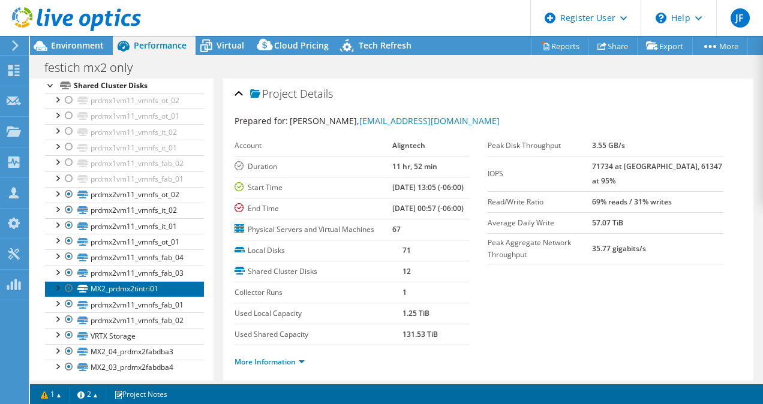
click at [110, 281] on link "MX2_prdmx2tintri01" at bounding box center [124, 289] width 159 height 16
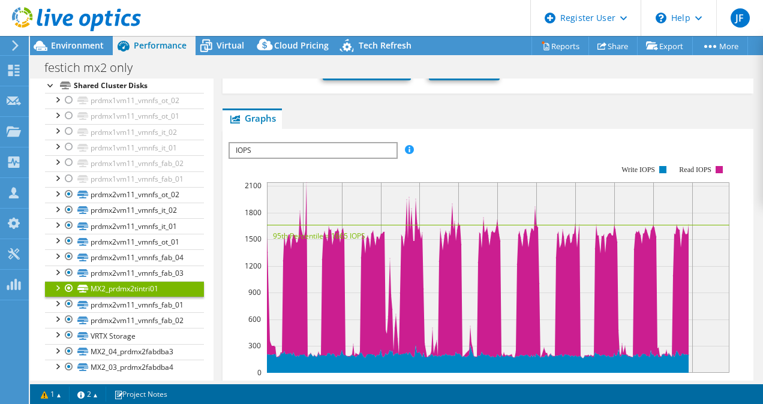
scroll to position [240, 0]
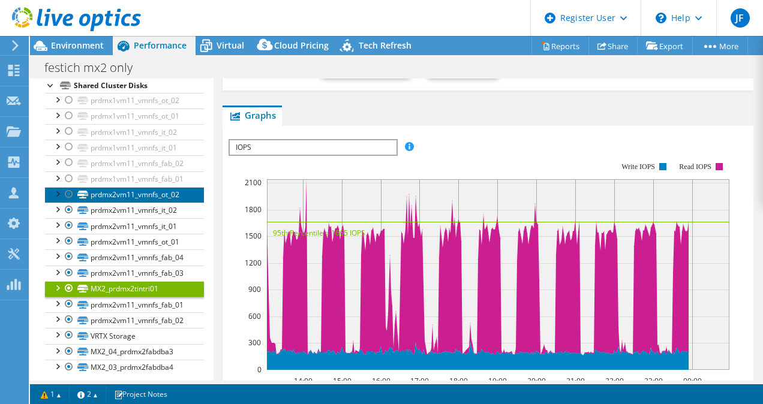
click at [118, 187] on link "prdmx2vm11_vmnfs_ot_02" at bounding box center [124, 195] width 159 height 16
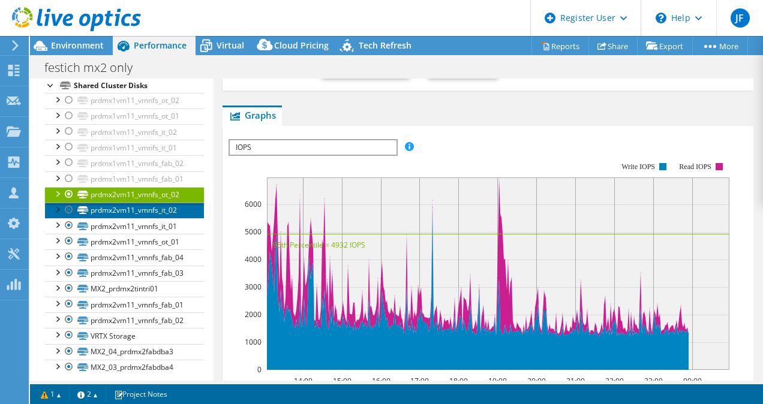
click at [127, 203] on link "prdmx2vm11_vmnfs_it_02" at bounding box center [124, 211] width 159 height 16
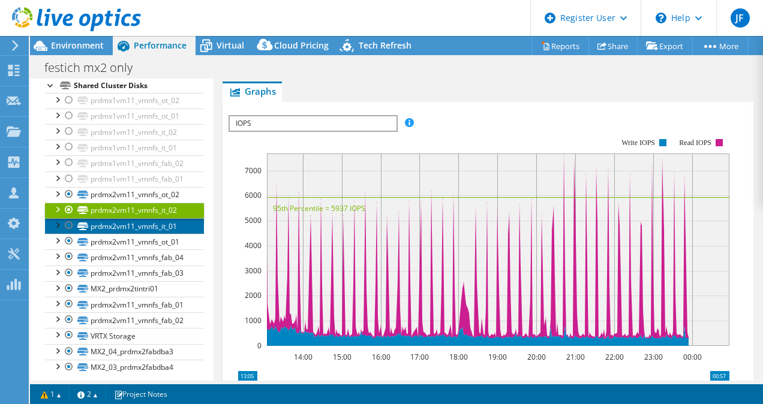
click at [131, 218] on link "prdmx2vm11_vmnfs_it_01" at bounding box center [124, 226] width 159 height 16
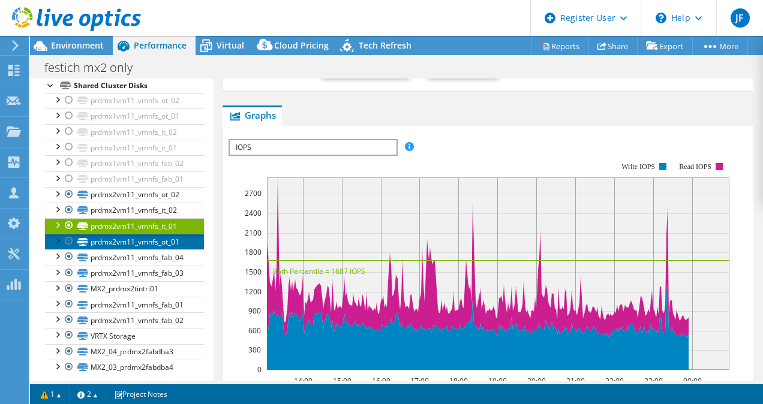
click at [130, 234] on link "prdmx2vm11_vmnfs_ot_01" at bounding box center [124, 242] width 159 height 16
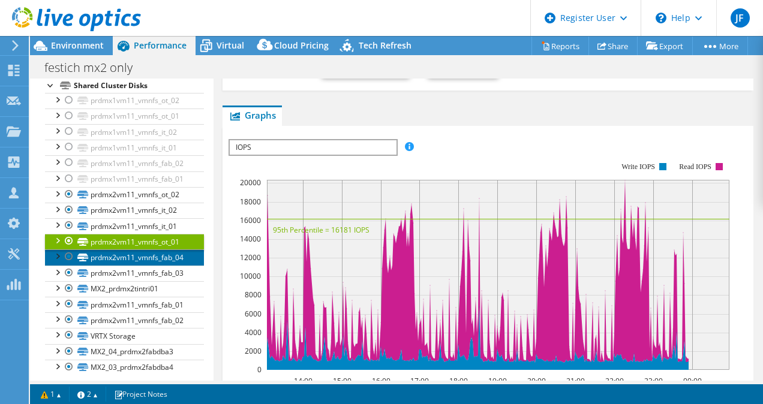
click at [135, 250] on link "prdmx2vm11_vmnfs_fab_04" at bounding box center [124, 258] width 159 height 16
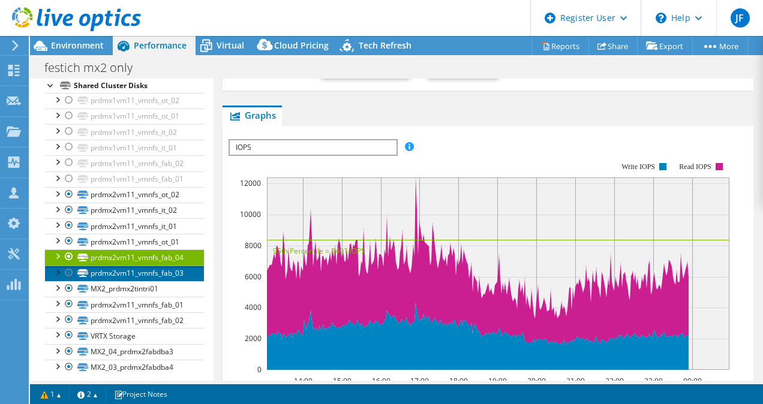
click at [135, 266] on link "prdmx2vm11_vmnfs_fab_03" at bounding box center [124, 274] width 159 height 16
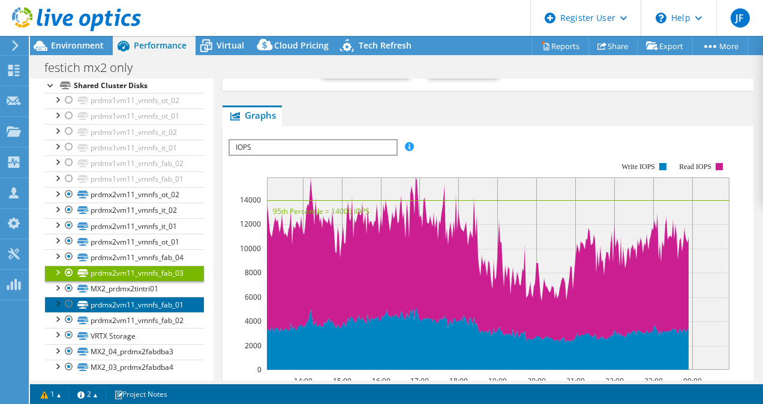
click at [128, 299] on link "prdmx2vm11_vmnfs_fab_01" at bounding box center [124, 305] width 159 height 16
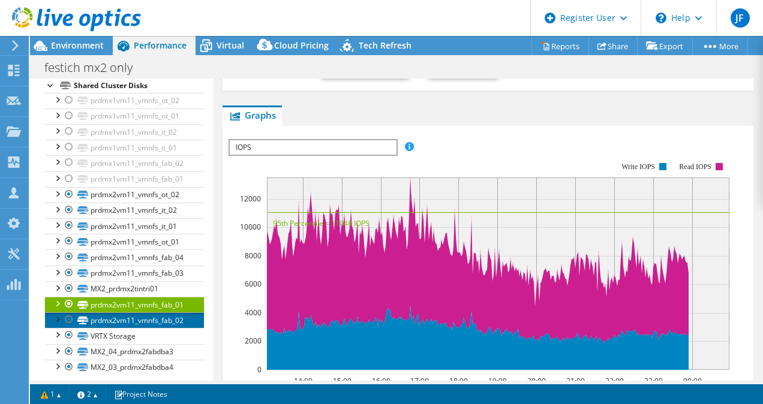
click at [128, 313] on link "prdmx2vm11_vmnfs_fab_02" at bounding box center [124, 321] width 159 height 16
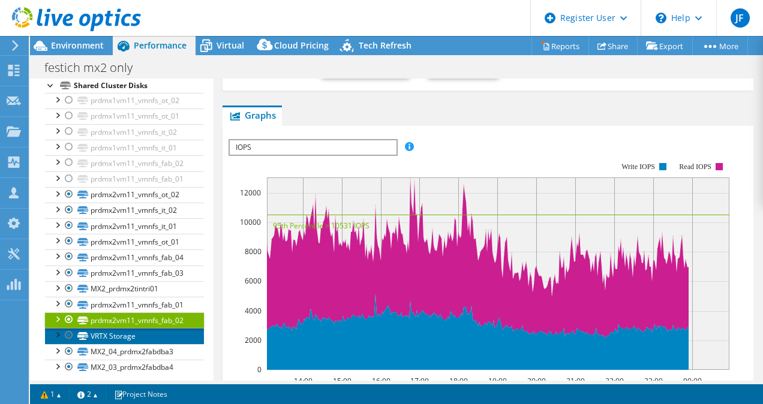
click at [119, 328] on link "VRTX Storage" at bounding box center [124, 336] width 159 height 16
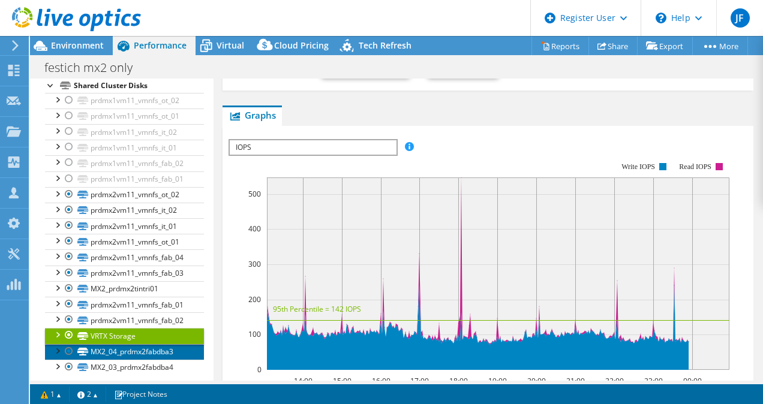
click at [149, 344] on link "MX2_04_prdmx2fabdba3" at bounding box center [124, 352] width 159 height 16
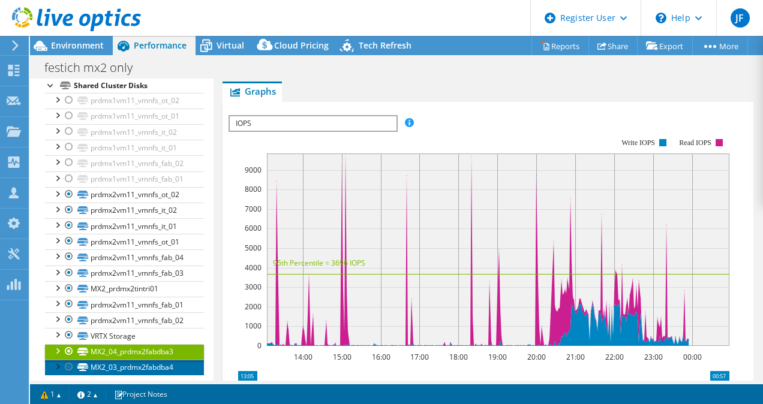
click at [143, 360] on link "MX2_03_prdmx2fabdba4" at bounding box center [124, 368] width 159 height 16
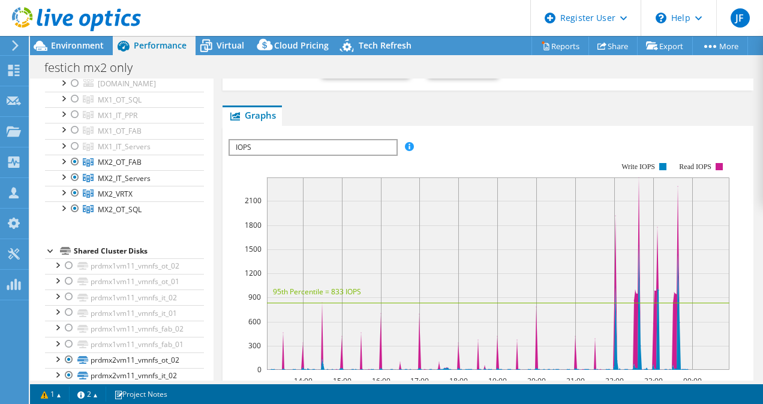
scroll to position [253, 0]
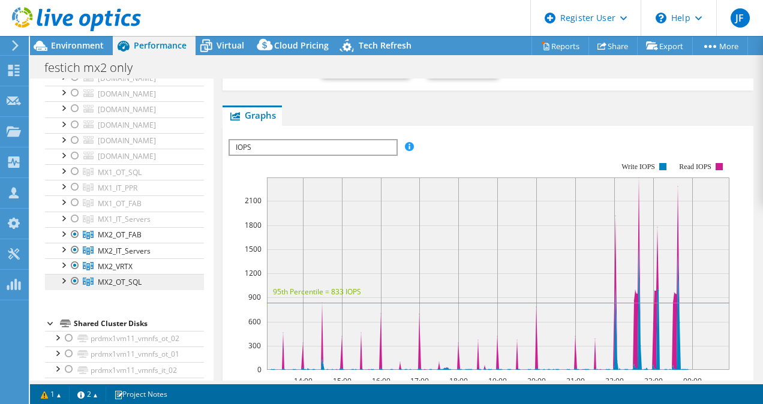
click at [142, 274] on link "MX2_OT_SQL" at bounding box center [124, 282] width 159 height 16
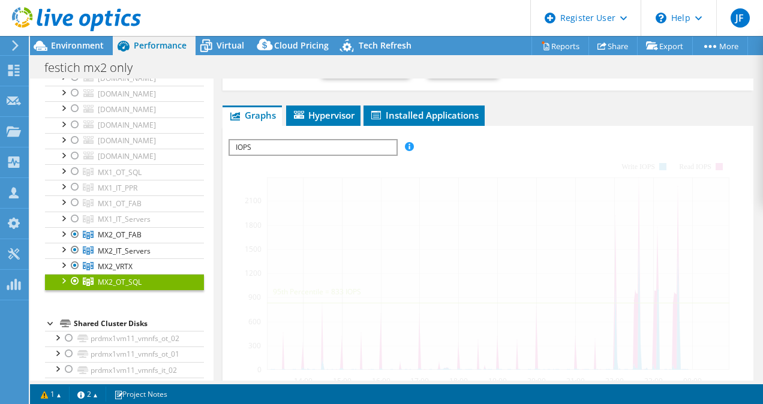
scroll to position [232, 0]
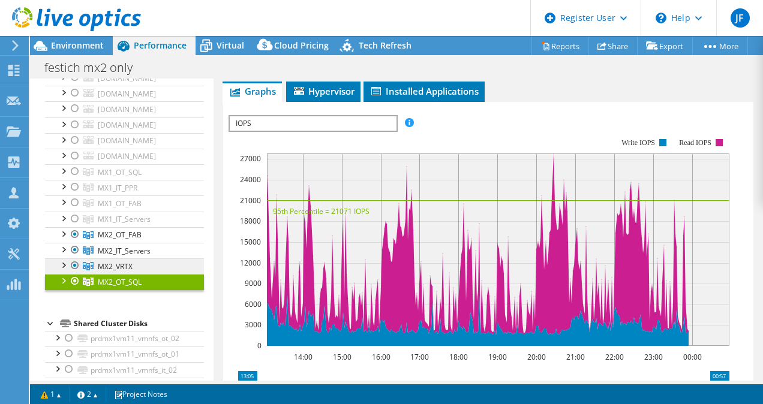
click at [145, 261] on link "MX2_VRTX" at bounding box center [124, 267] width 159 height 16
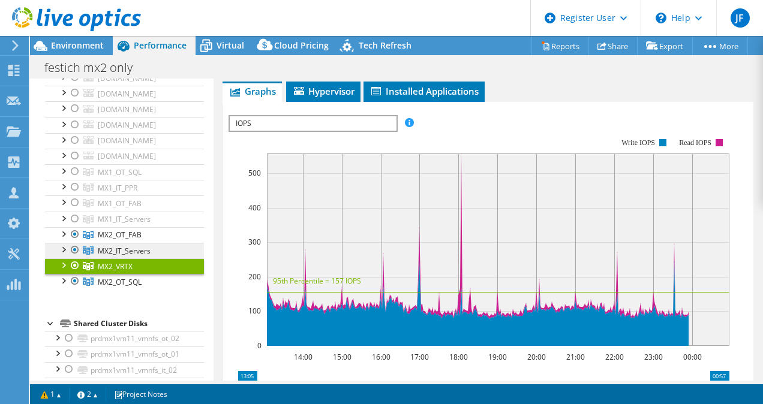
click at [145, 251] on link "MX2_IT_Servers" at bounding box center [124, 251] width 159 height 16
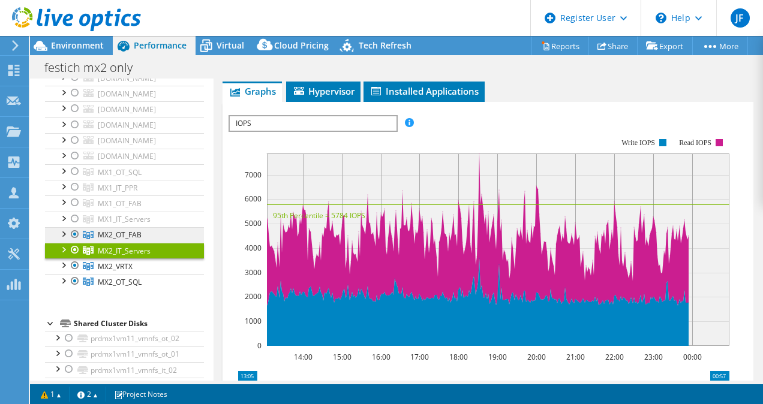
click at [143, 235] on link "MX2_OT_FAB" at bounding box center [124, 235] width 159 height 16
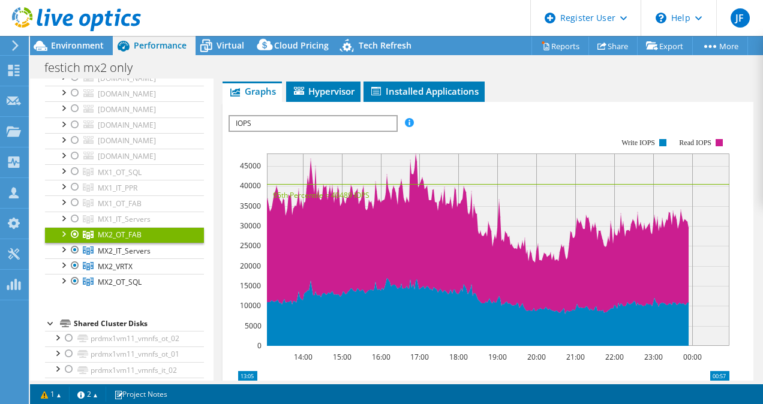
click at [379, 122] on span "IOPS" at bounding box center [313, 123] width 166 height 14
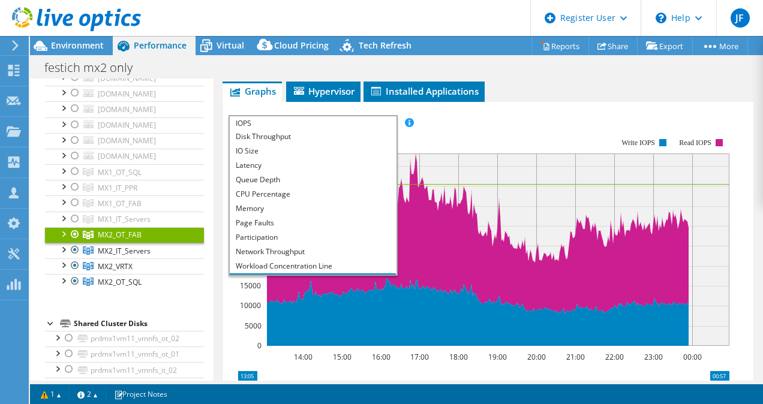
scroll to position [17, 0]
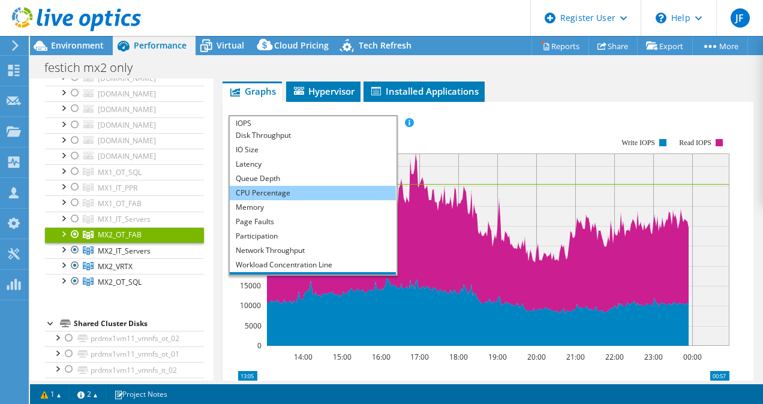
click at [284, 188] on li "CPU Percentage" at bounding box center [313, 193] width 166 height 14
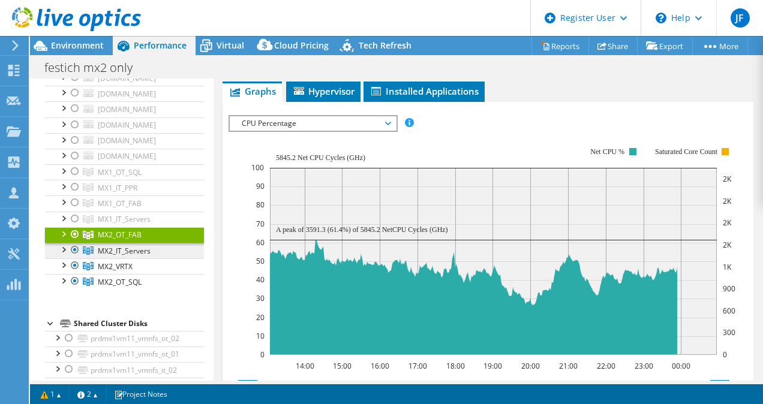
click at [121, 246] on span "MX2_IT_Servers" at bounding box center [124, 251] width 53 height 10
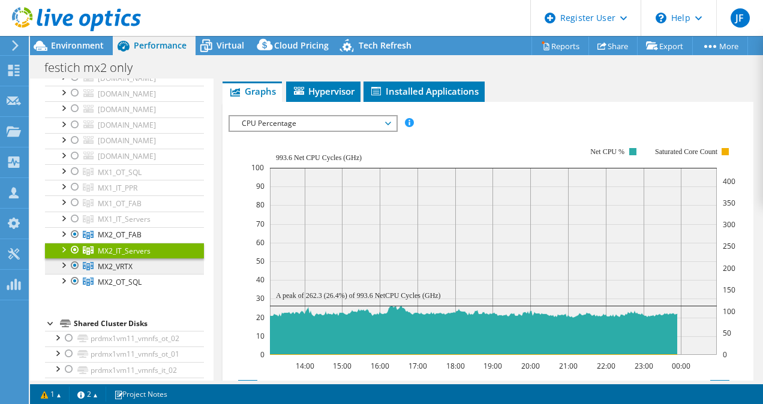
click at [121, 262] on span "MX2_VRTX" at bounding box center [115, 267] width 35 height 10
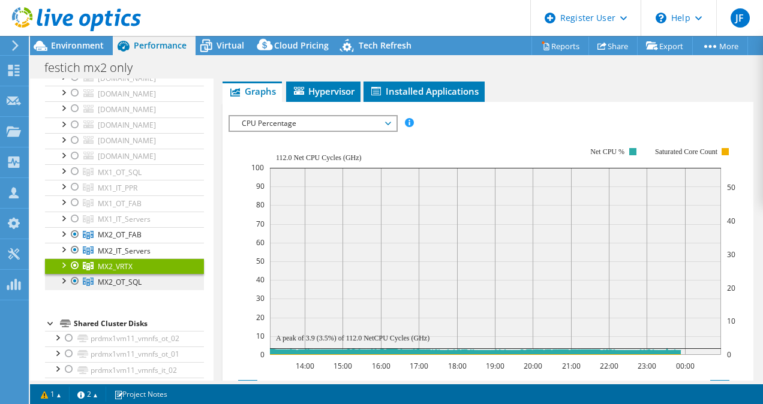
click at [124, 277] on span "MX2_OT_SQL" at bounding box center [120, 282] width 44 height 10
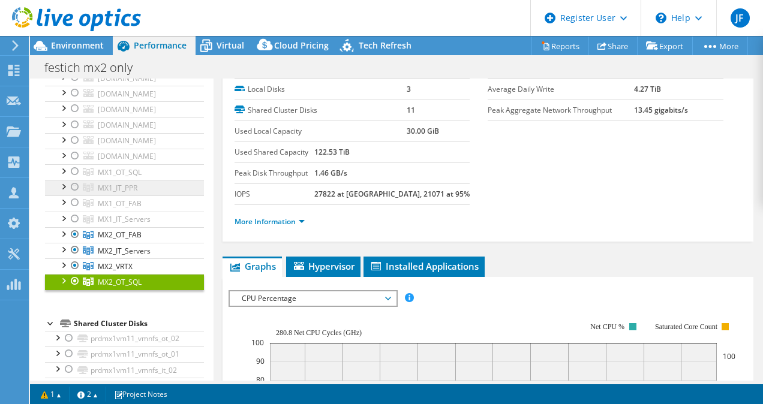
scroll to position [52, 0]
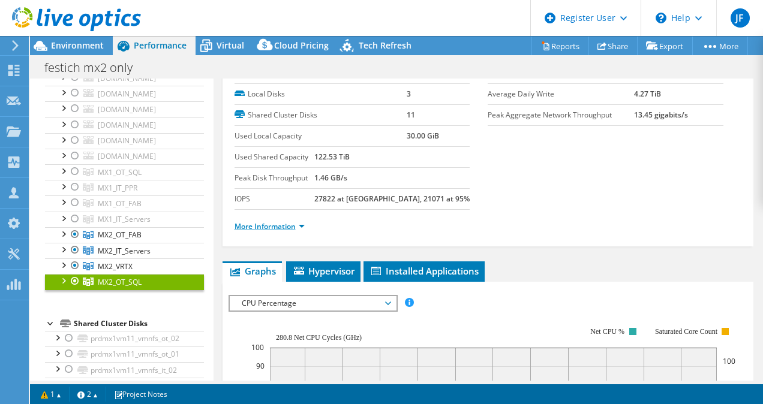
click at [263, 223] on link "More Information" at bounding box center [270, 226] width 70 height 10
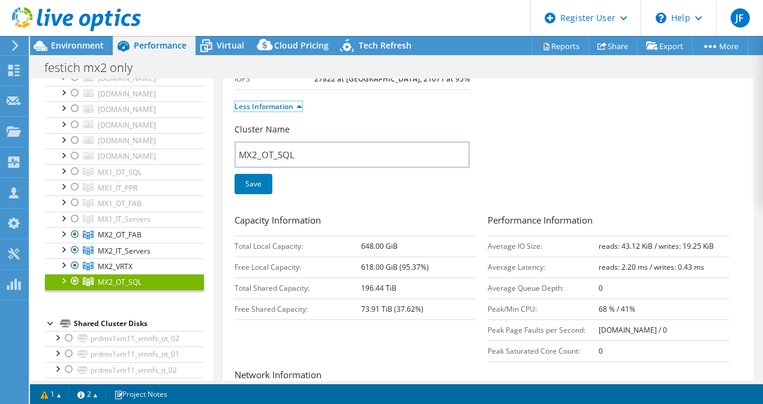
scroll to position [0, 0]
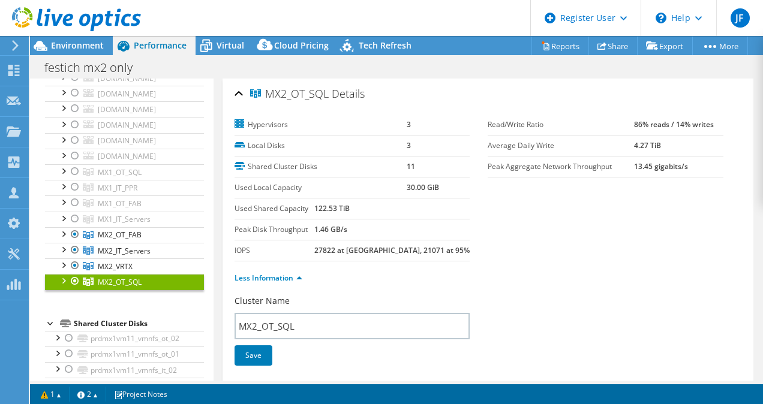
click at [64, 275] on div at bounding box center [63, 280] width 12 height 12
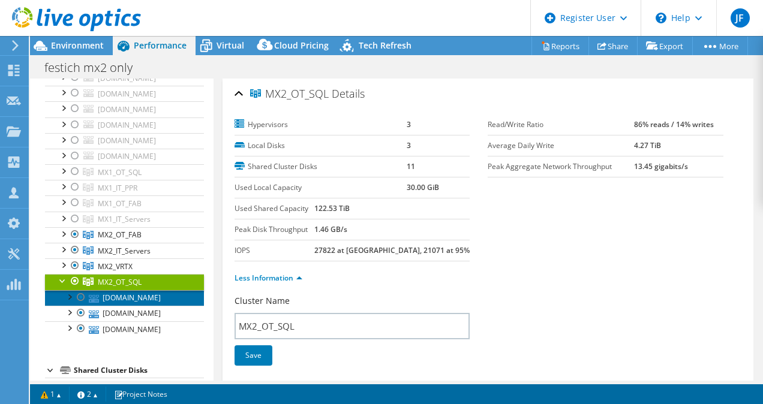
click at [130, 291] on link "[DOMAIN_NAME]" at bounding box center [124, 298] width 159 height 16
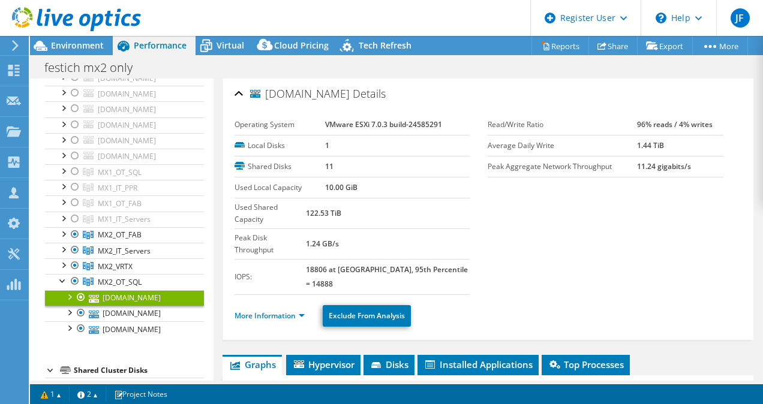
click at [262, 310] on li "More Information" at bounding box center [273, 316] width 77 height 13
click at [268, 311] on link "More Information" at bounding box center [270, 316] width 70 height 10
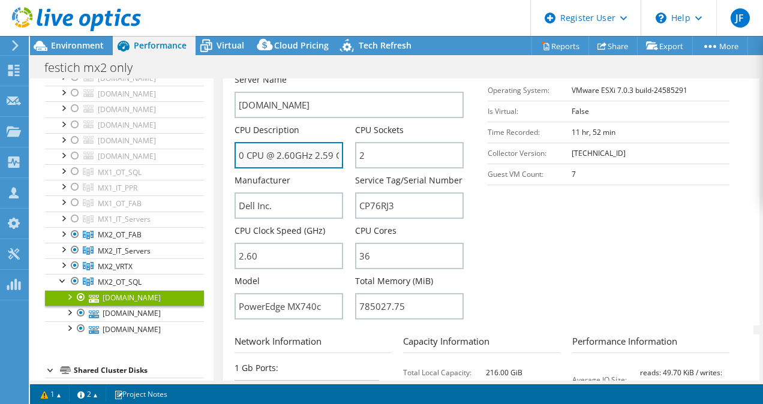
scroll to position [0, 119]
drag, startPoint x: 297, startPoint y: 122, endPoint x: 336, endPoint y: 120, distance: 39.0
click at [336, 142] on input "Intel(R) Xeon(R) Gold 6240 CPU @ 2.60GHz 2.59 GHz" at bounding box center [289, 155] width 109 height 26
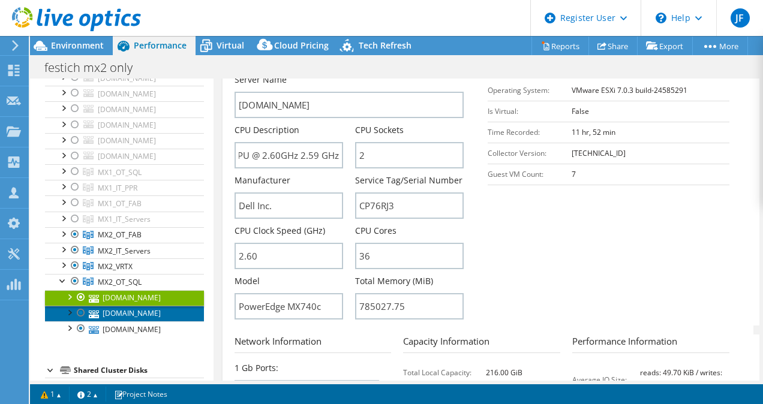
click at [132, 306] on link "[DOMAIN_NAME]" at bounding box center [124, 314] width 159 height 16
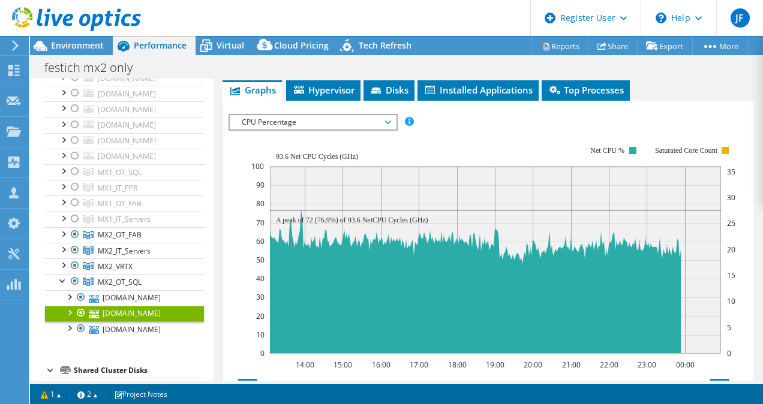
scroll to position [155, 0]
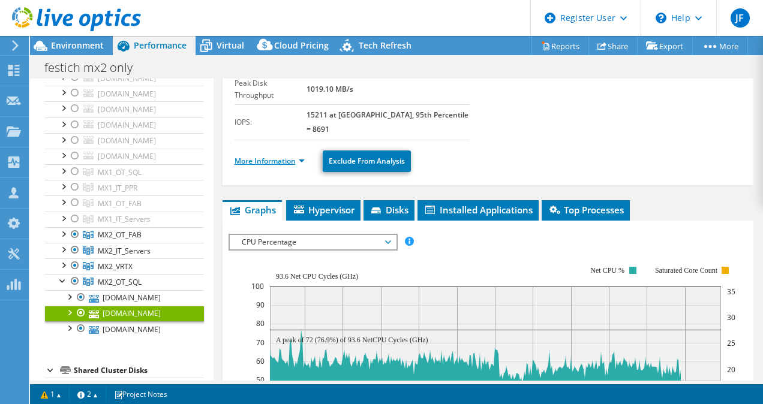
click at [277, 156] on link "More Information" at bounding box center [270, 161] width 70 height 10
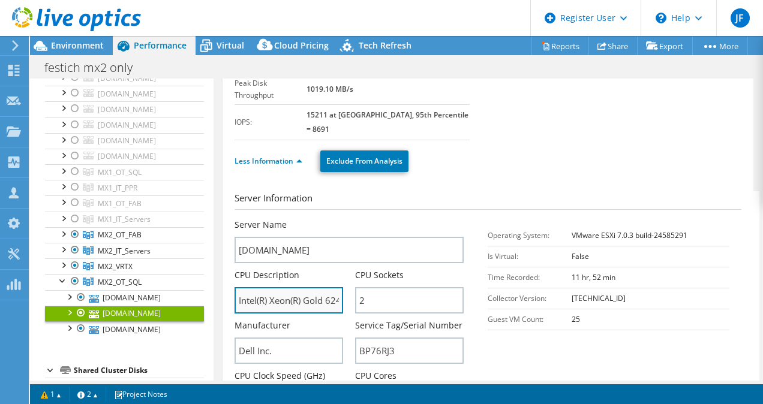
drag, startPoint x: 313, startPoint y: 262, endPoint x: 320, endPoint y: 264, distance: 8.0
click at [320, 287] on input "Intel(R) Xeon(R) Gold 6240 CPU @ 2.60GHz 2.59 GHz" at bounding box center [289, 300] width 109 height 26
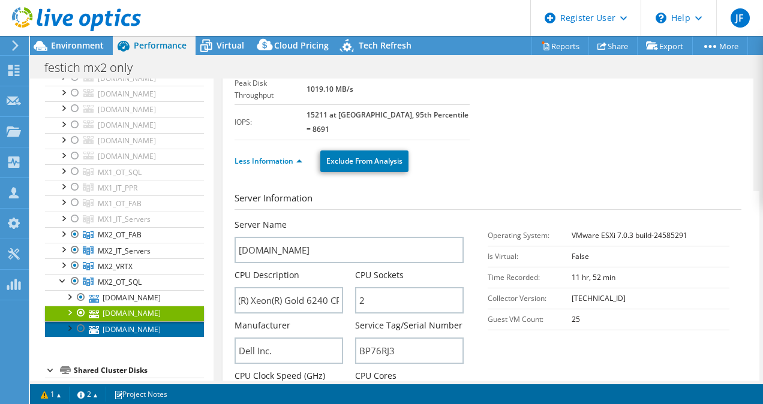
click at [138, 323] on link "[DOMAIN_NAME]" at bounding box center [124, 330] width 159 height 16
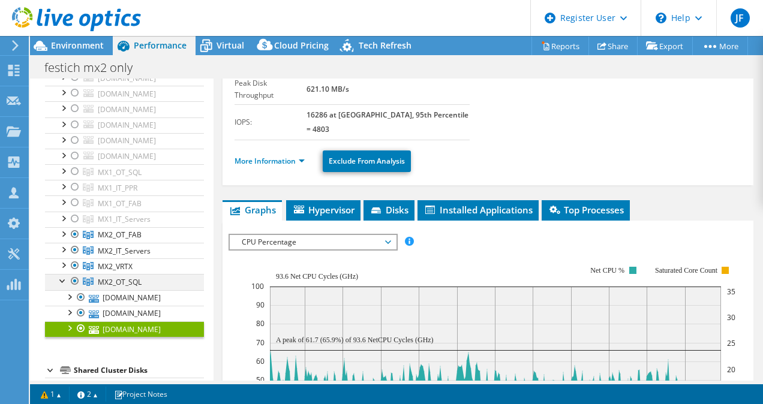
click at [62, 278] on div at bounding box center [63, 280] width 12 height 12
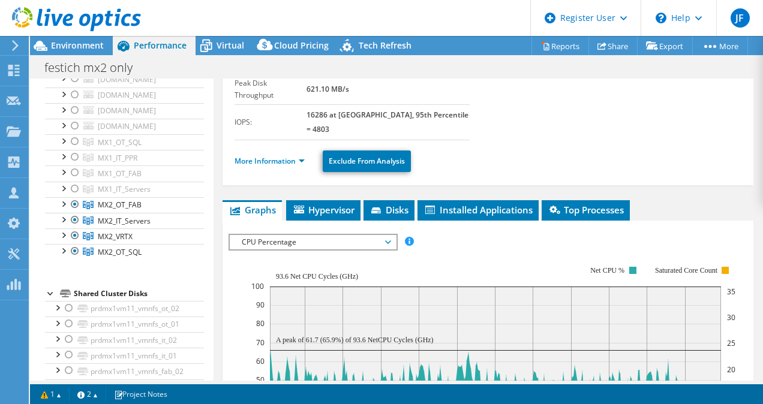
scroll to position [224, 0]
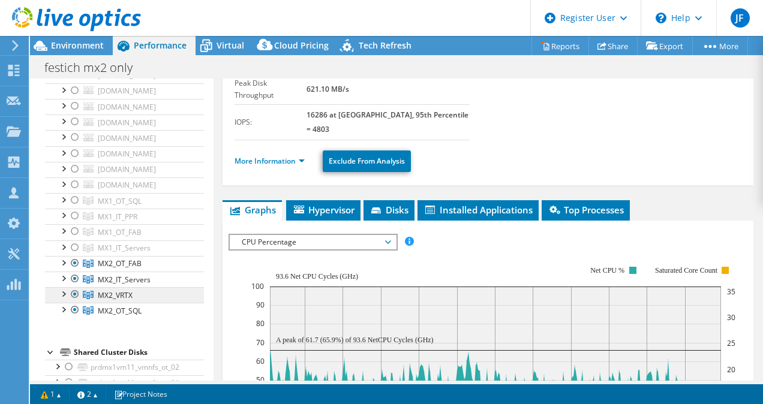
click at [113, 290] on span "MX2_VRTX" at bounding box center [115, 295] width 35 height 10
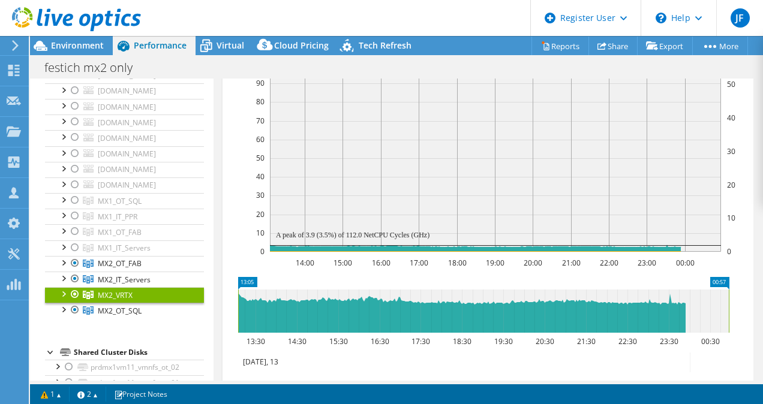
scroll to position [215, 0]
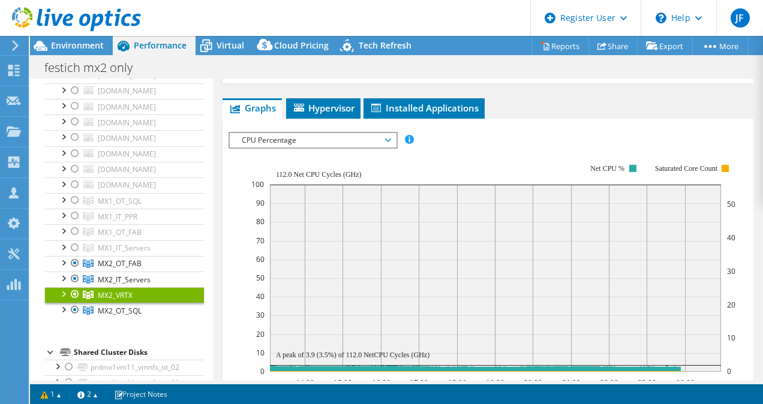
click at [63, 288] on div at bounding box center [63, 293] width 12 height 12
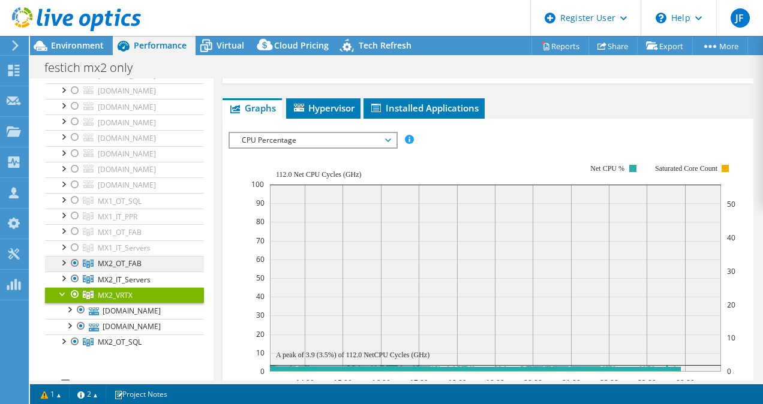
click at [133, 262] on span "MX2_OT_FAB" at bounding box center [120, 264] width 44 height 10
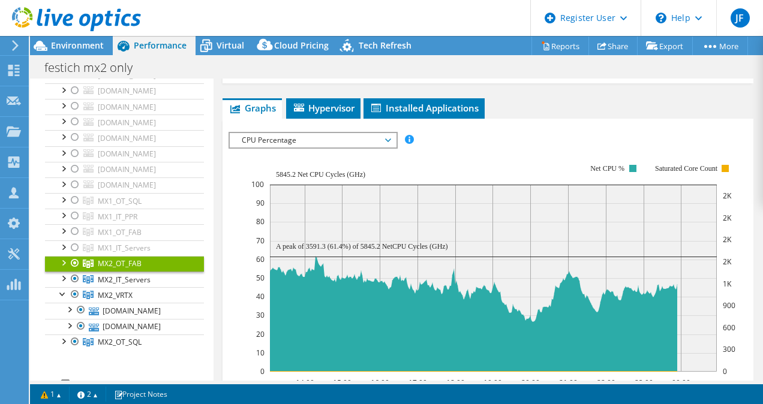
click at [64, 258] on div at bounding box center [63, 262] width 12 height 12
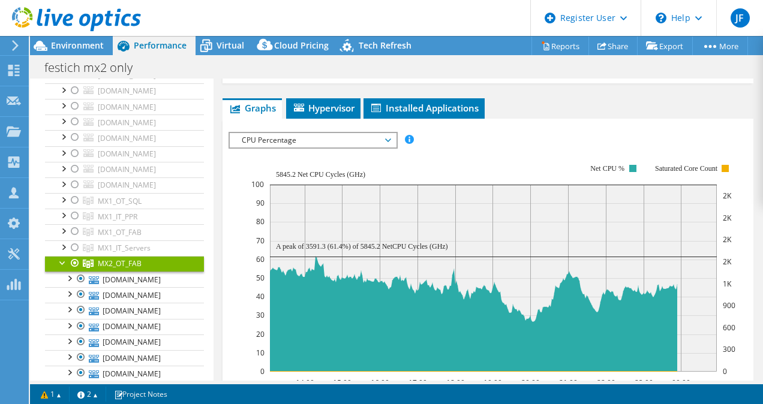
click at [62, 257] on div at bounding box center [63, 262] width 12 height 12
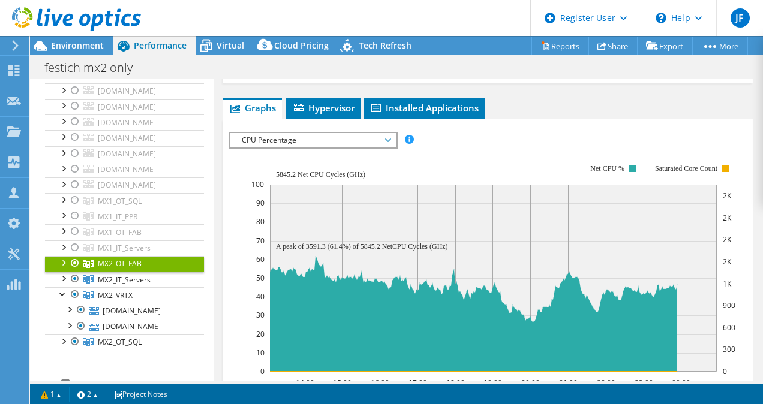
click at [62, 256] on div at bounding box center [63, 262] width 12 height 12
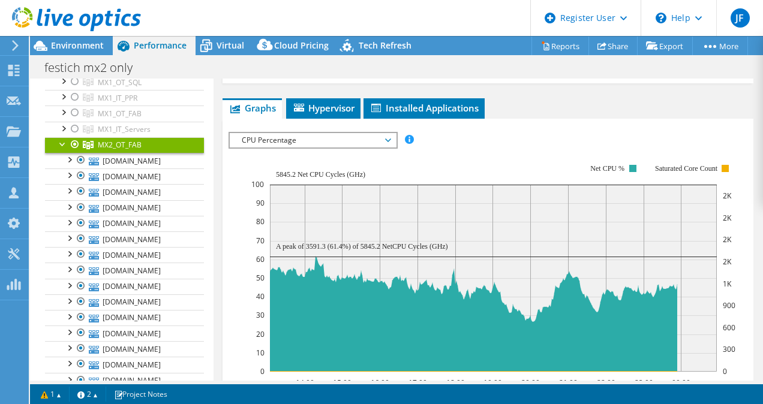
scroll to position [284, 0]
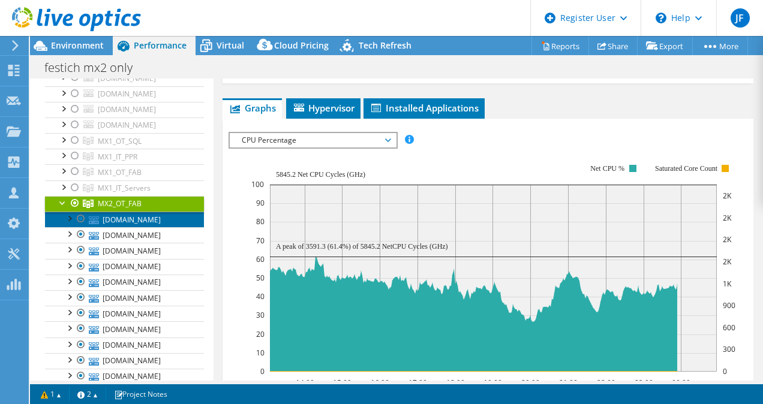
click at [149, 214] on link "[DOMAIN_NAME]" at bounding box center [124, 220] width 159 height 16
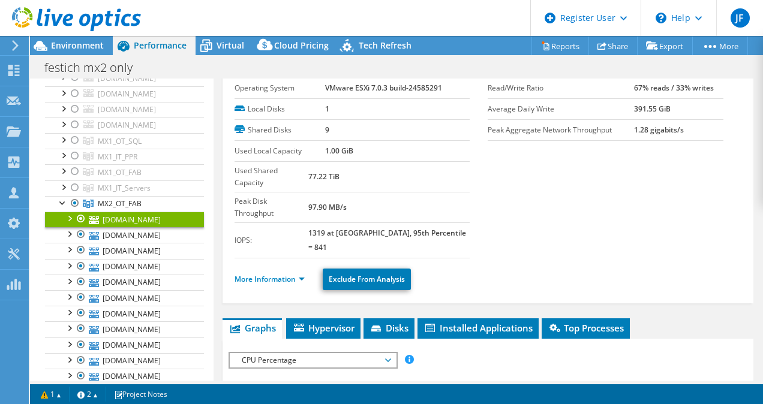
scroll to position [35, 0]
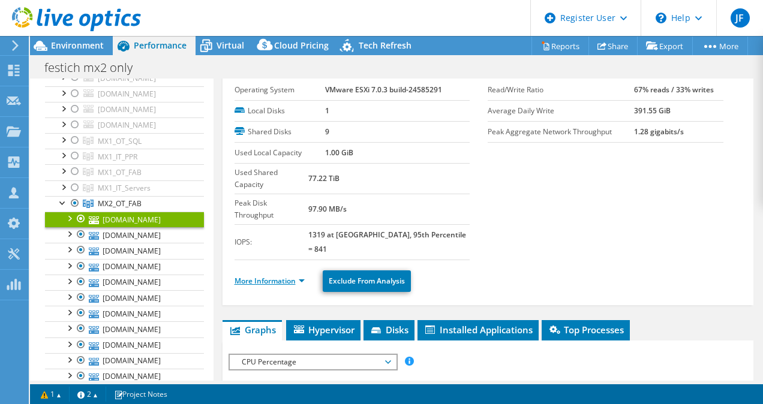
click at [276, 276] on link "More Information" at bounding box center [270, 281] width 70 height 10
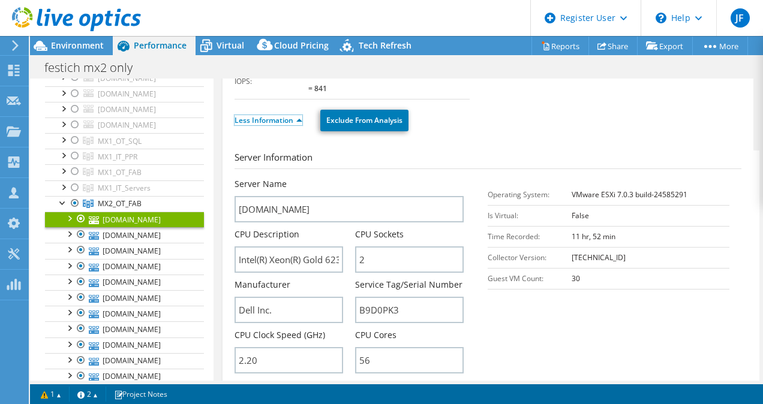
scroll to position [215, 0]
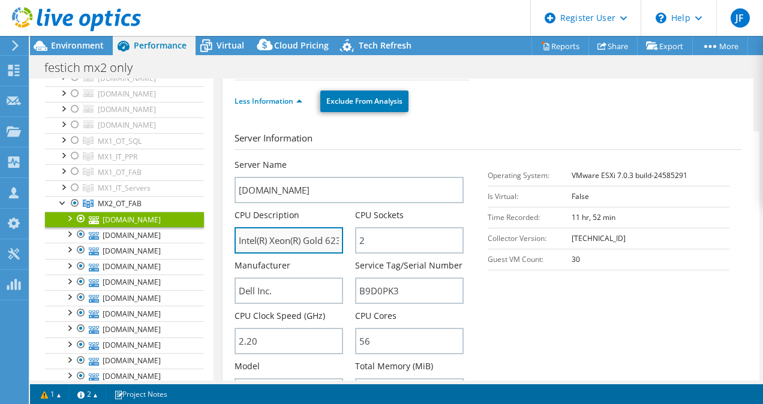
click at [322, 227] on input "Intel(R) Xeon(R) Gold 6238R CPU @ 2.20GHz 2.19 GHz" at bounding box center [289, 240] width 109 height 26
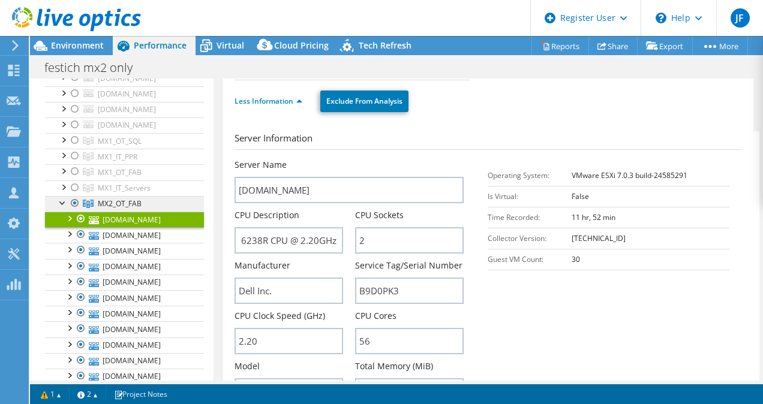
scroll to position [0, 0]
click at [126, 203] on span "MX2_OT_FAB" at bounding box center [120, 204] width 44 height 10
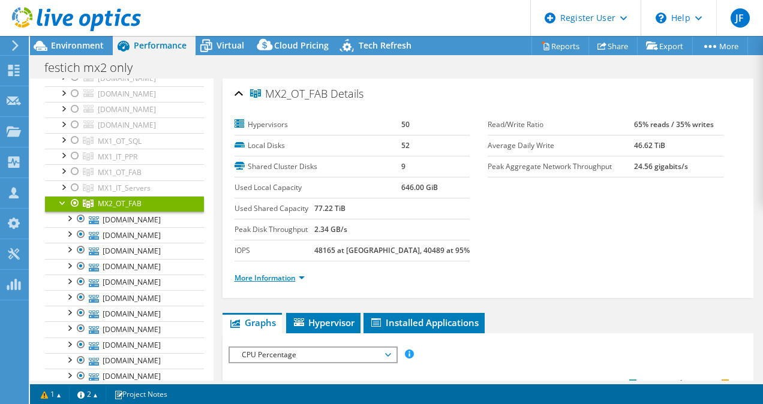
click at [287, 274] on link "More Information" at bounding box center [270, 278] width 70 height 10
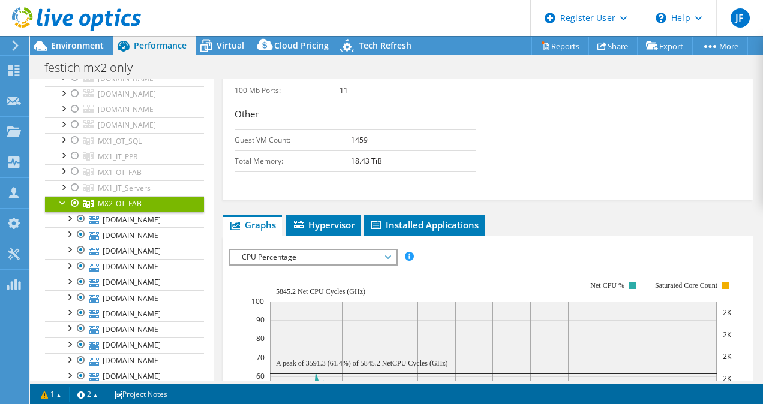
scroll to position [540, 0]
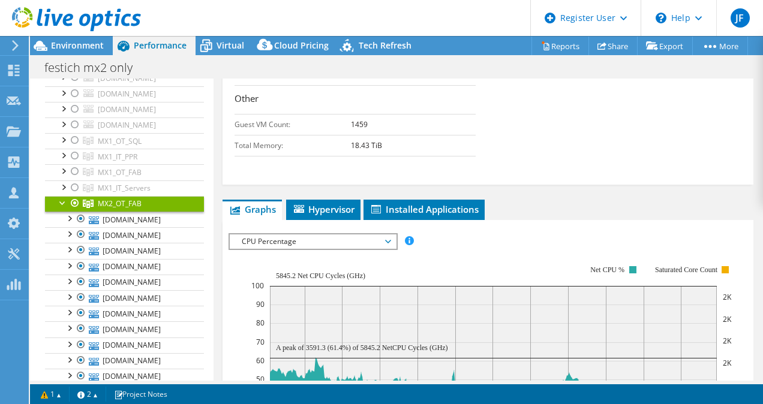
click at [325, 194] on div "MX2_OT_FAB Details Hypervisors 50 Local Disks 52 Shared Cluster Disks 9 Used Lo…" at bounding box center [489, 137] width 550 height 1196
click at [320, 205] on span "Hypervisor" at bounding box center [323, 209] width 62 height 12
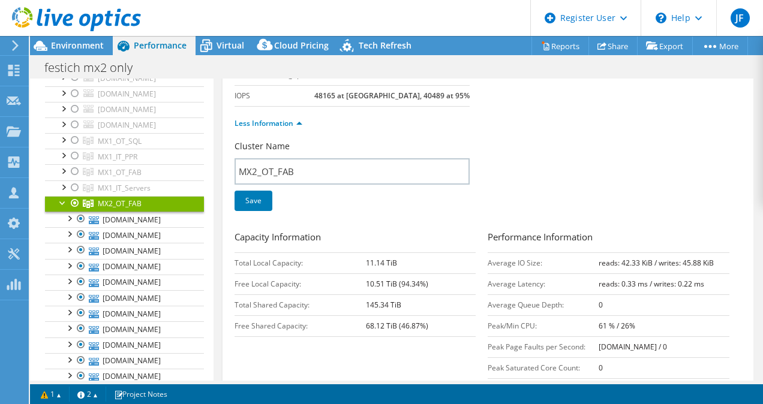
scroll to position [180, 0]
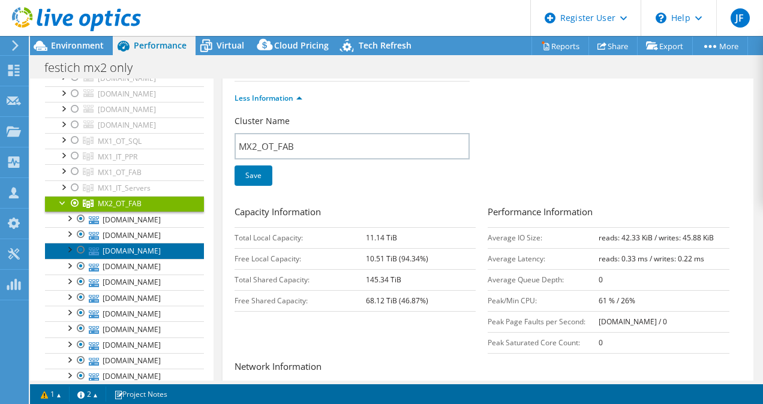
click at [132, 243] on link "[DOMAIN_NAME]" at bounding box center [124, 251] width 159 height 16
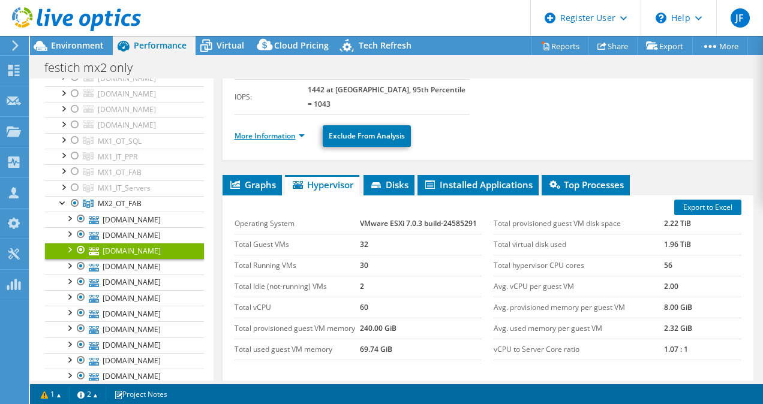
click at [259, 131] on link "More Information" at bounding box center [270, 136] width 70 height 10
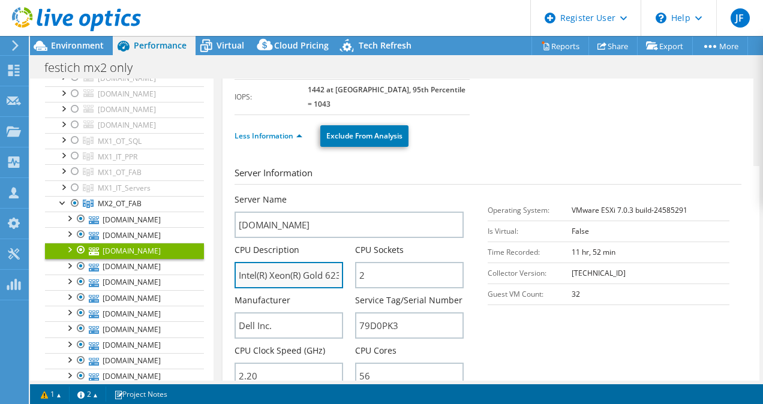
click at [325, 262] on input "Intel(R) Xeon(R) Gold 6238R CPU @ 2.20GHz 2.19 GHz" at bounding box center [289, 275] width 109 height 26
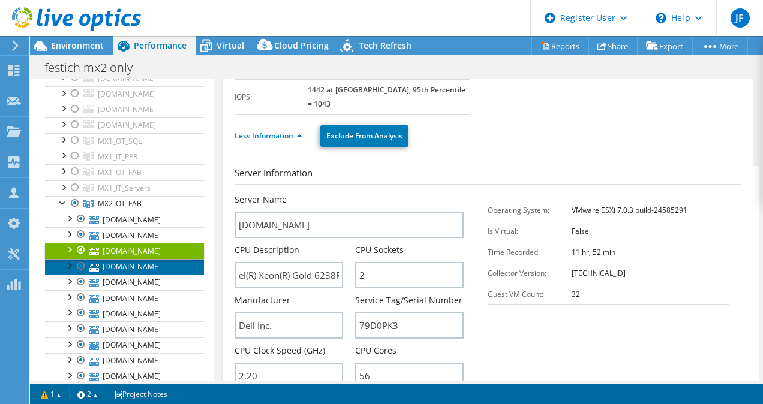
click at [149, 263] on link "[DOMAIN_NAME]" at bounding box center [124, 267] width 159 height 16
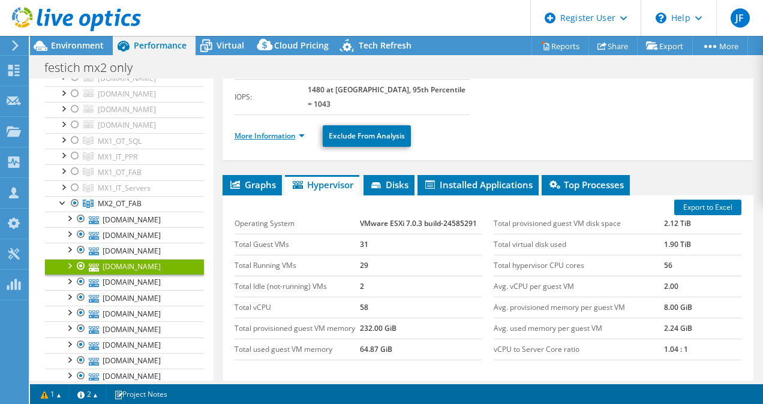
click at [277, 131] on link "More Information" at bounding box center [270, 136] width 70 height 10
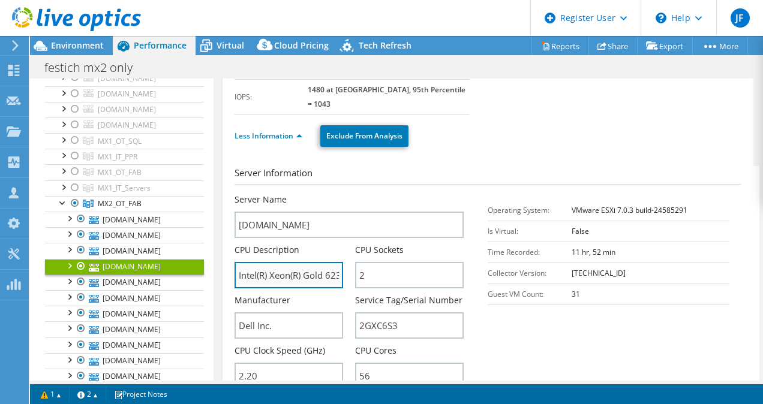
click at [329, 262] on input "Intel(R) Xeon(R) Gold 6238R CPU @ 2.20GHz 2.19 GHz" at bounding box center [289, 275] width 109 height 26
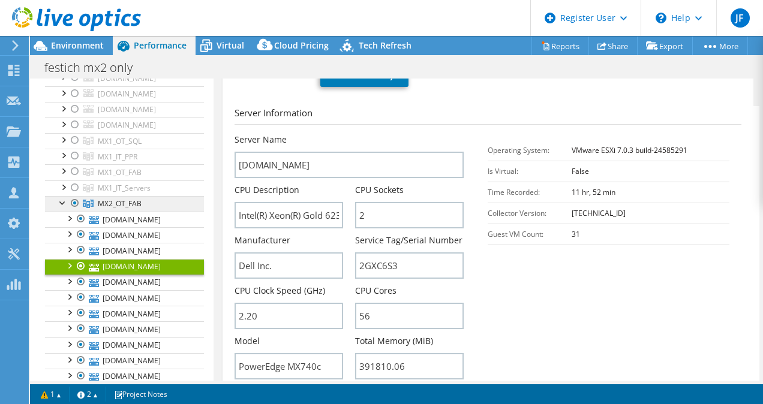
click at [121, 199] on span "MX2_OT_FAB" at bounding box center [120, 204] width 44 height 10
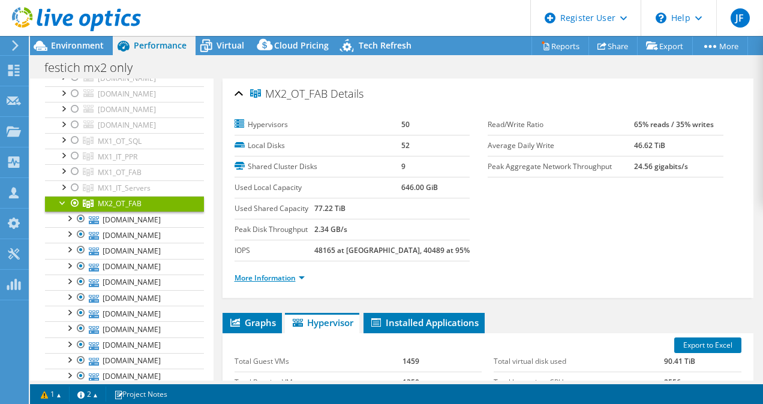
click at [254, 273] on link "More Information" at bounding box center [270, 278] width 70 height 10
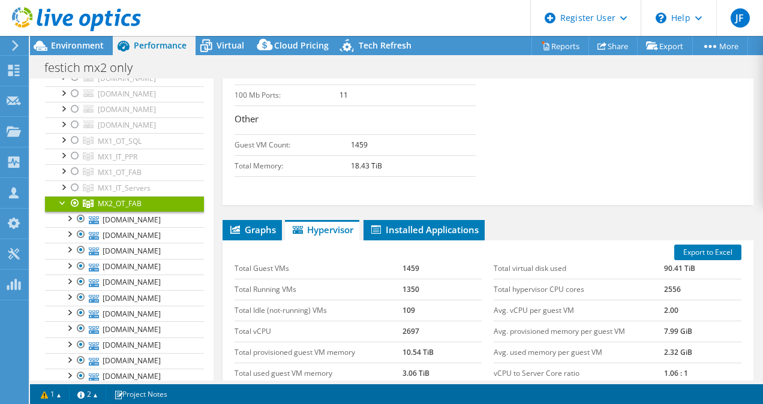
scroll to position [540, 0]
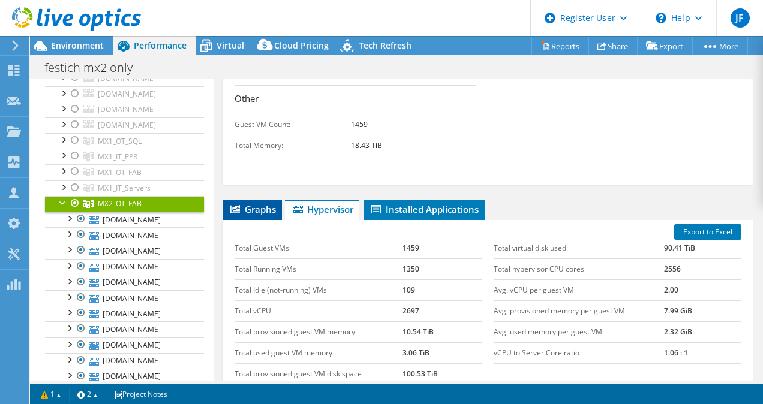
click at [257, 203] on span "Graphs" at bounding box center [252, 209] width 47 height 12
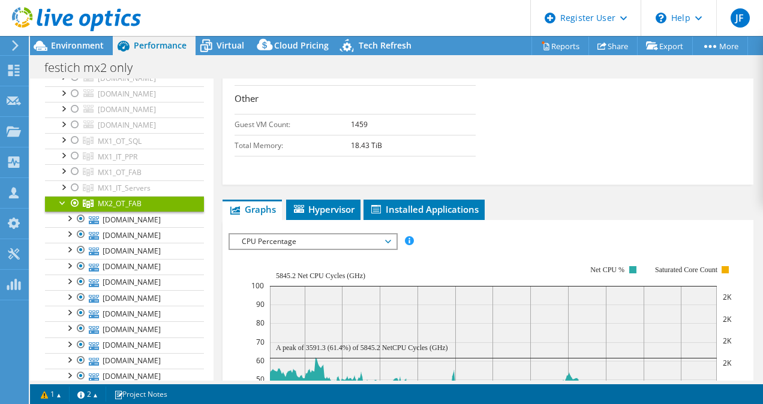
click at [386, 235] on span "CPU Percentage" at bounding box center [313, 242] width 154 height 14
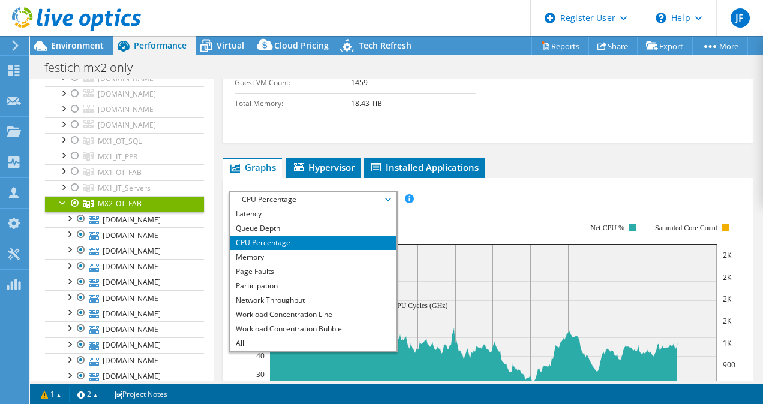
scroll to position [600, 0]
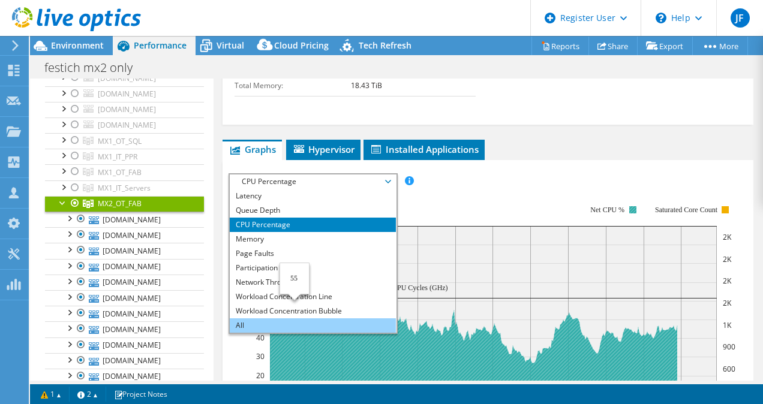
click at [278, 323] on li "All" at bounding box center [313, 326] width 166 height 14
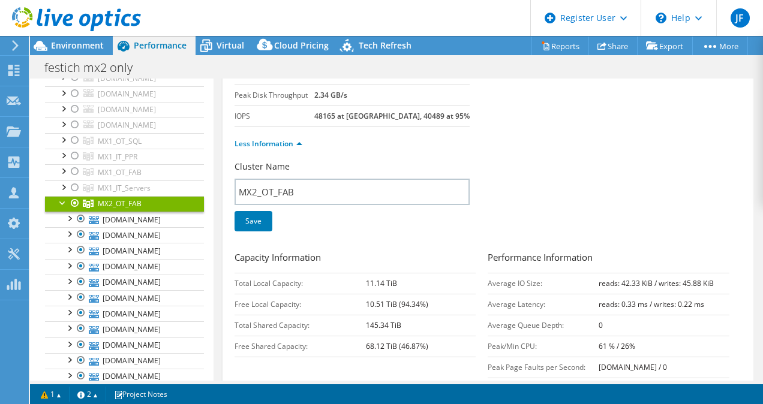
scroll to position [0, 0]
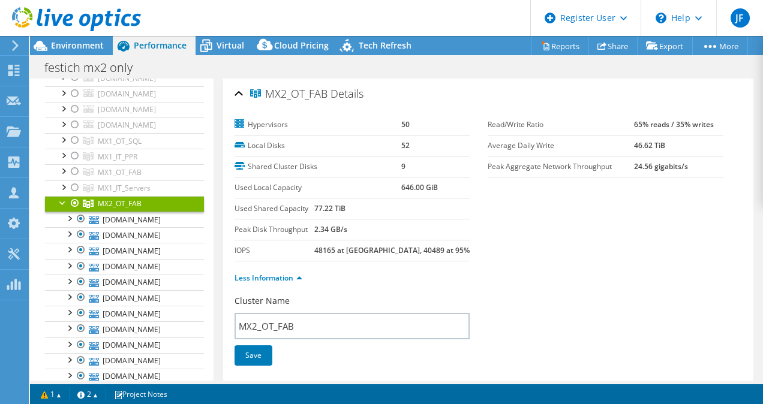
click at [62, 198] on div at bounding box center [63, 202] width 12 height 12
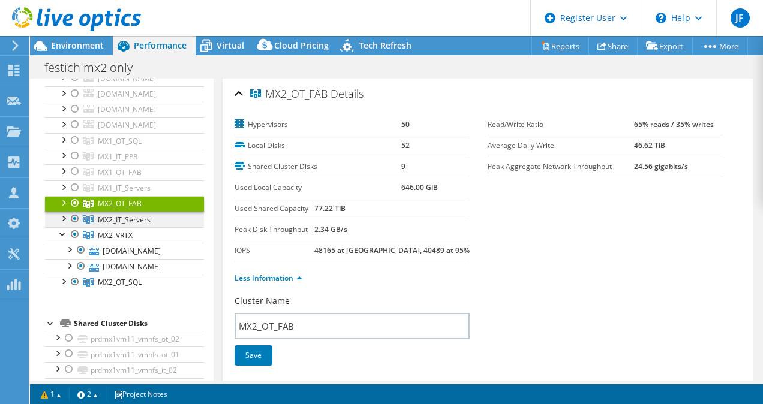
click at [127, 218] on span "MX2_IT_Servers" at bounding box center [124, 220] width 53 height 10
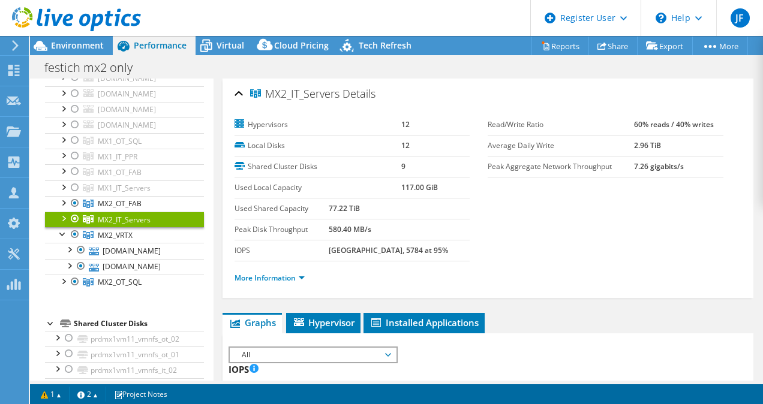
click at [65, 212] on div at bounding box center [63, 218] width 12 height 12
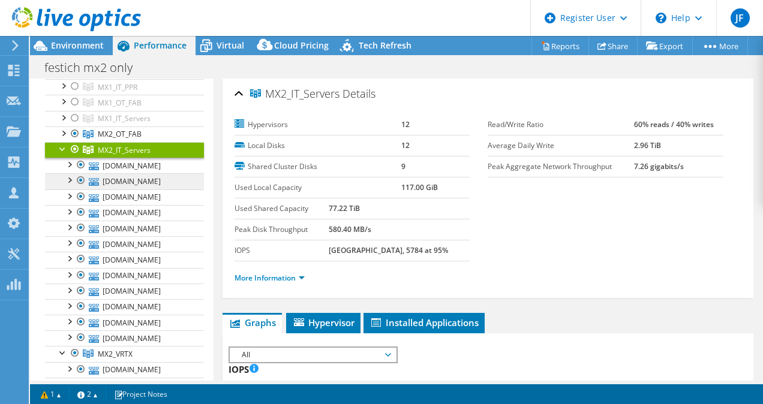
scroll to position [344, 0]
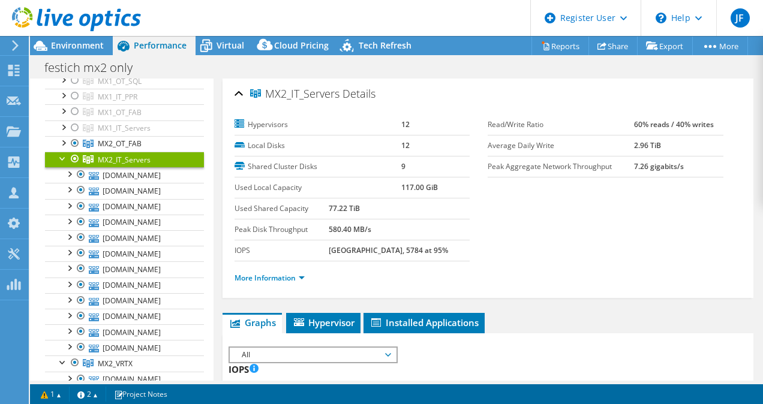
click at [59, 152] on div at bounding box center [63, 158] width 12 height 12
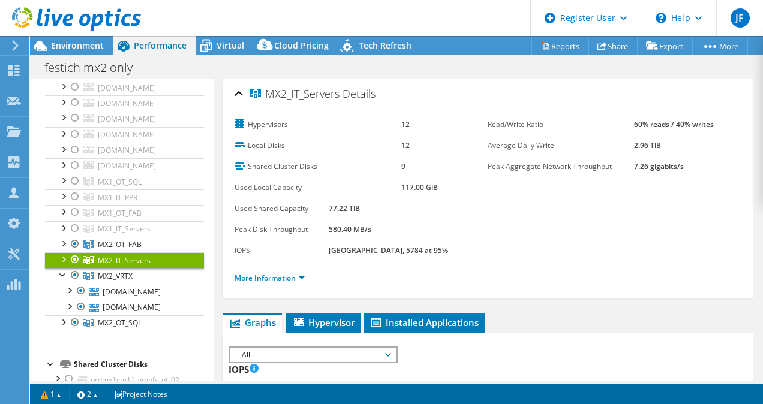
scroll to position [259, 0]
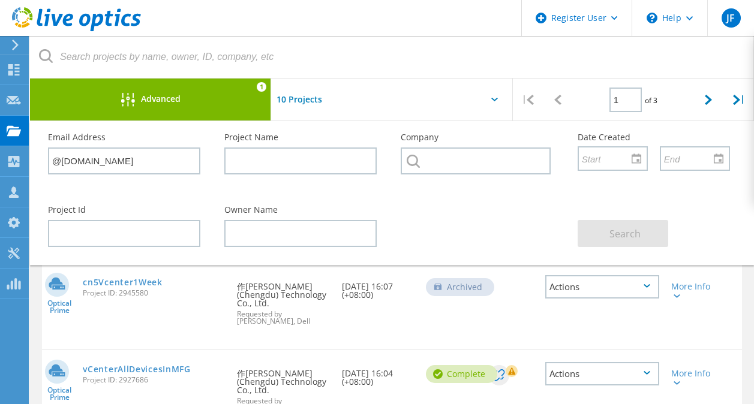
scroll to position [730, 0]
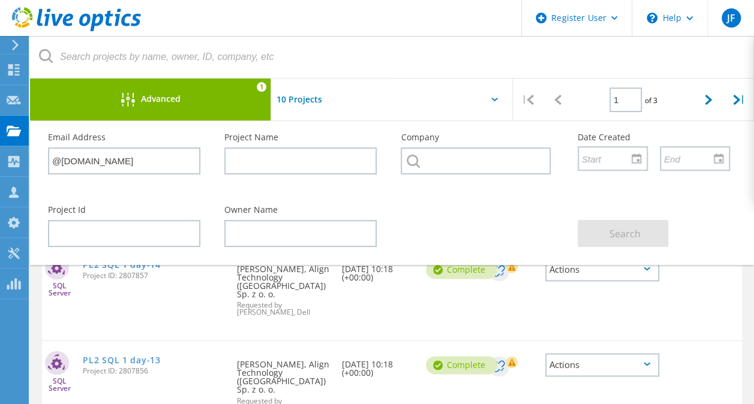
click at [67, 32] on link at bounding box center [76, 29] width 129 height 8
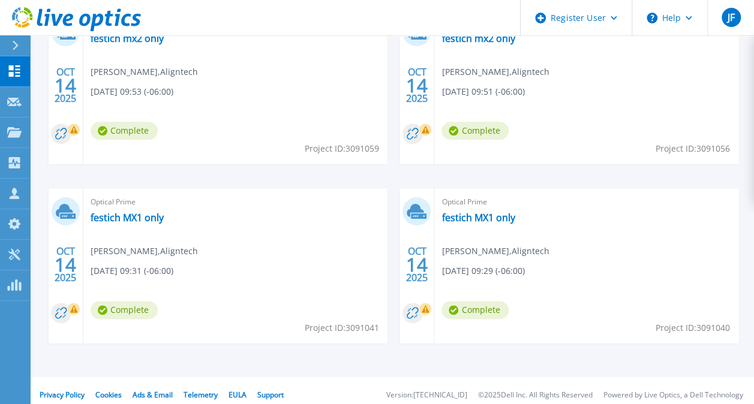
scroll to position [600, 0]
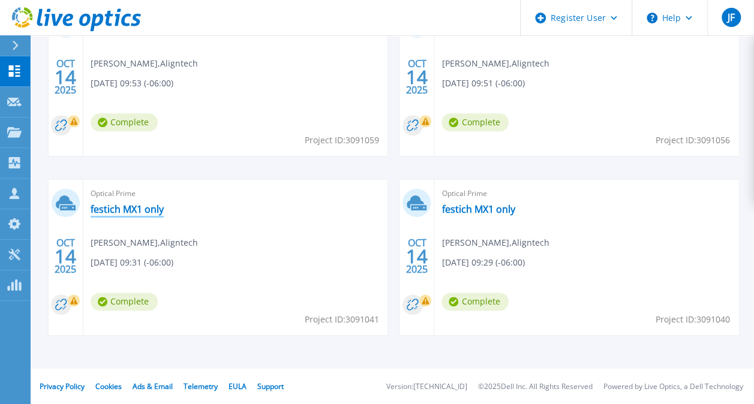
click at [119, 209] on link "festich MX1 only" at bounding box center [127, 209] width 73 height 12
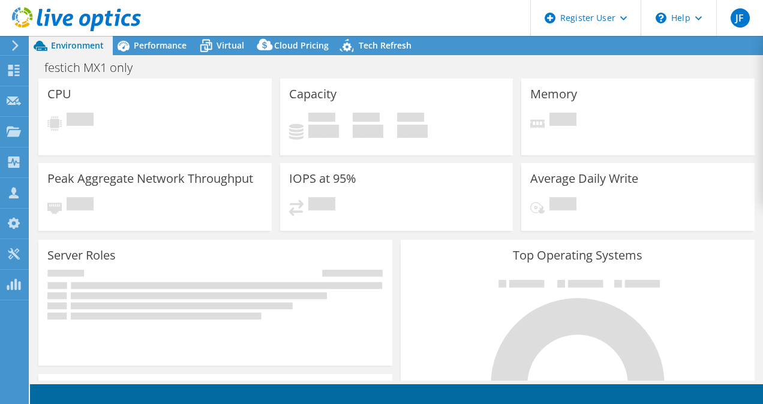
select select "USD"
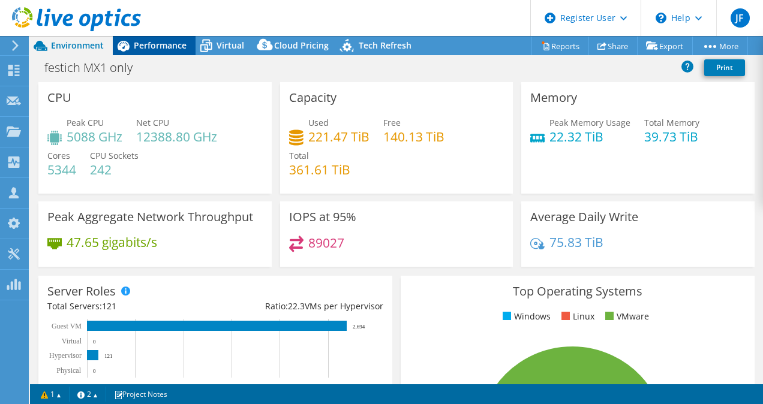
click at [162, 42] on span "Performance" at bounding box center [160, 45] width 53 height 11
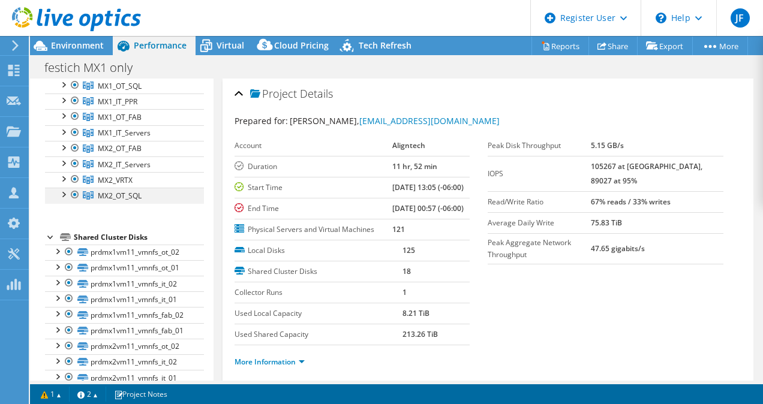
scroll to position [300, 0]
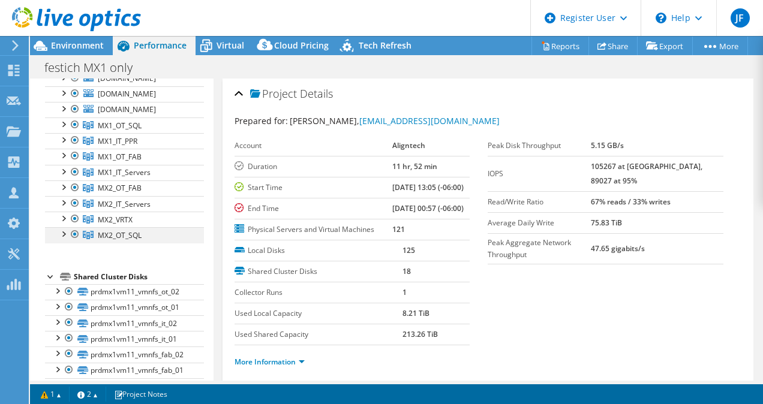
click at [77, 229] on div at bounding box center [75, 234] width 12 height 14
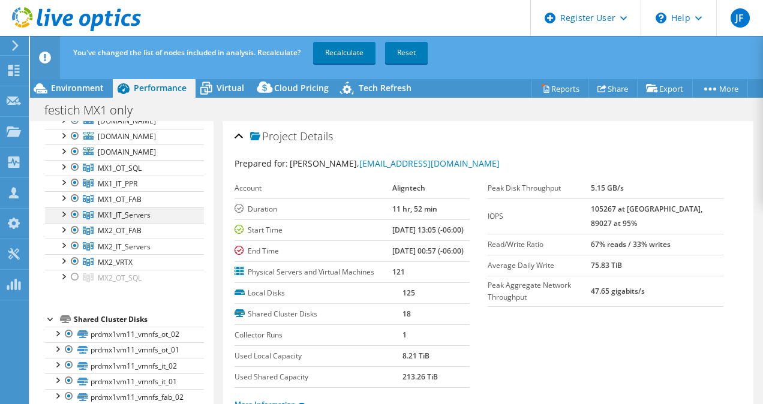
click at [75, 211] on div at bounding box center [75, 215] width 12 height 14
click at [74, 208] on div at bounding box center [75, 215] width 12 height 14
click at [73, 225] on div at bounding box center [75, 230] width 12 height 14
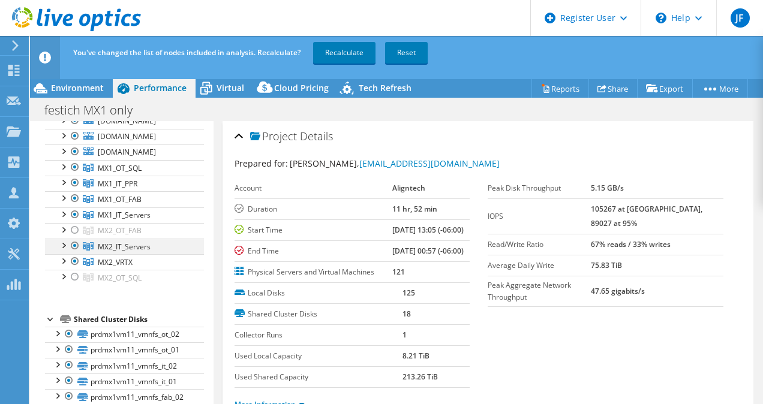
click at [75, 239] on div at bounding box center [75, 246] width 12 height 14
click at [74, 254] on div at bounding box center [75, 261] width 12 height 14
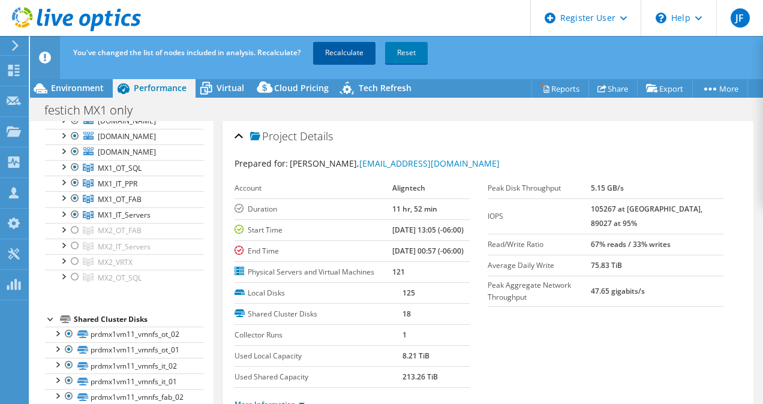
click at [356, 52] on link "Recalculate" at bounding box center [344, 53] width 62 height 22
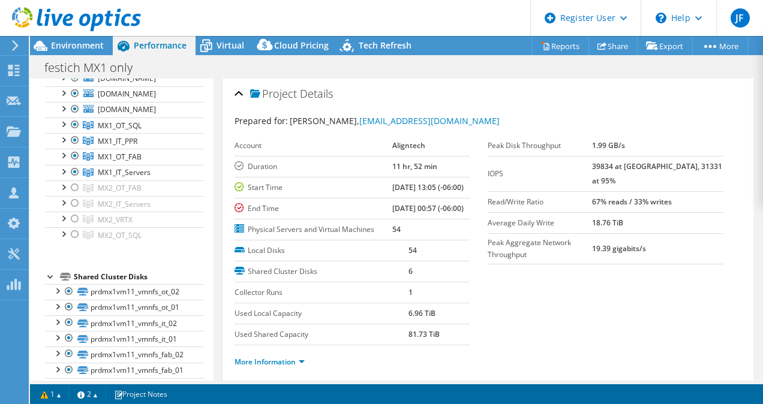
click at [55, 39] on div at bounding box center [70, 20] width 141 height 40
click at [61, 43] on span "Environment" at bounding box center [77, 45] width 53 height 11
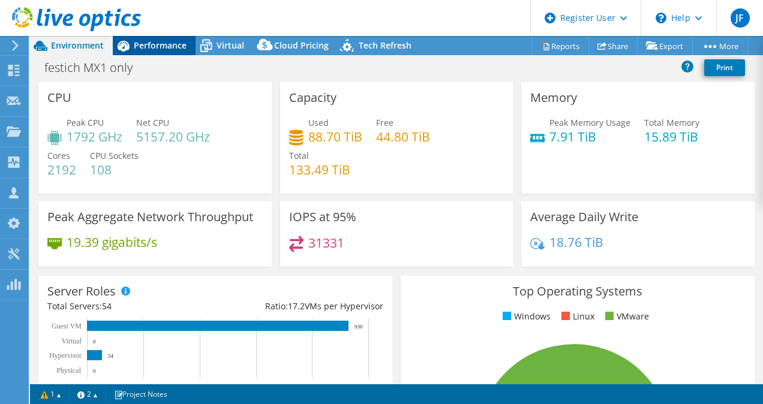
click at [158, 52] on div "Performance" at bounding box center [154, 45] width 83 height 19
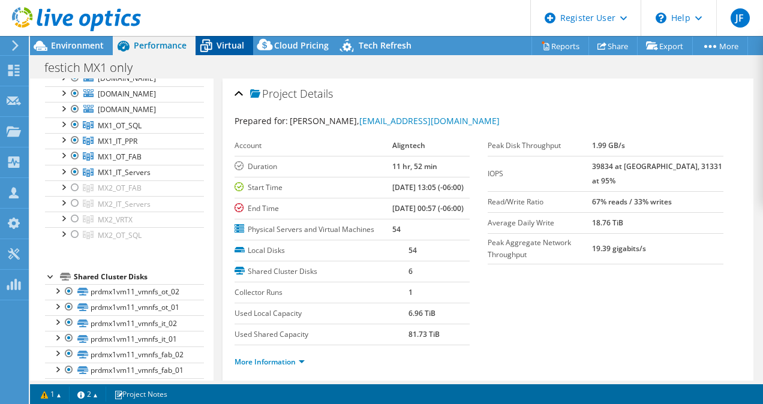
click at [226, 41] on span "Virtual" at bounding box center [231, 45] width 28 height 11
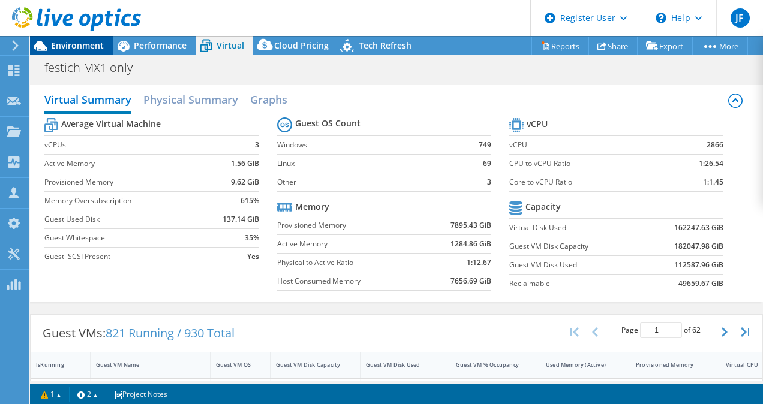
click at [70, 46] on span "Environment" at bounding box center [77, 45] width 53 height 11
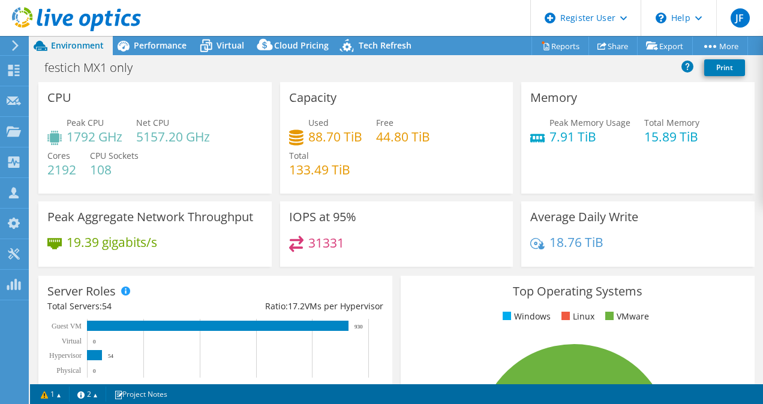
click at [521, 130] on div "Memory Peak Memory Usage 7.91 TiB Total Memory 15.89 TiB" at bounding box center [637, 138] width 233 height 112
